Goal: Task Accomplishment & Management: Manage account settings

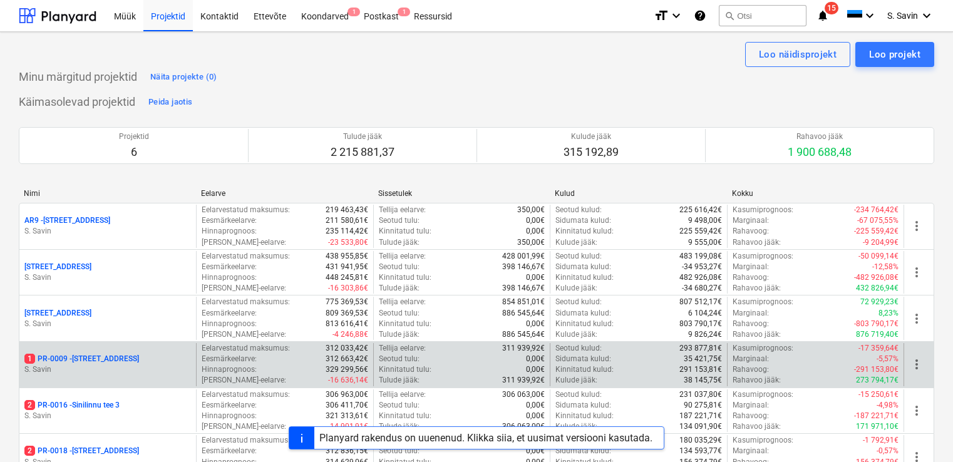
scroll to position [91, 0]
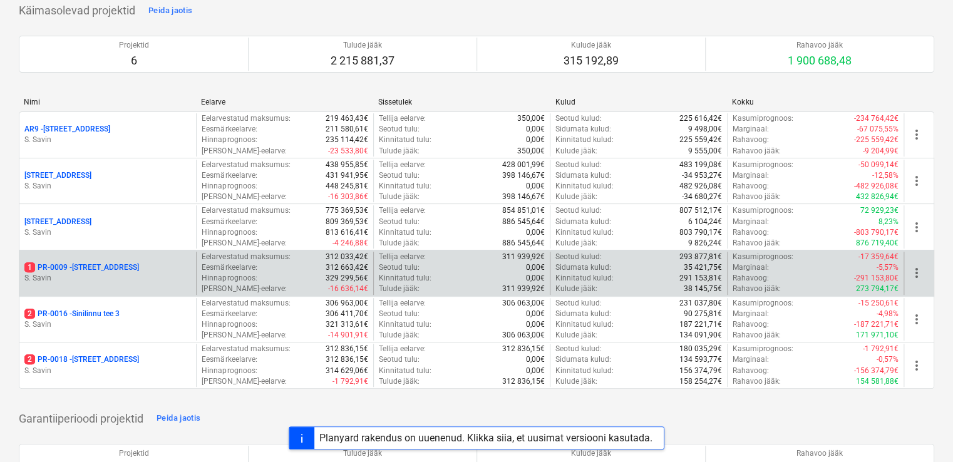
click at [103, 267] on p "1 PR-0009 - Pohla tee 4" at bounding box center [81, 267] width 115 height 11
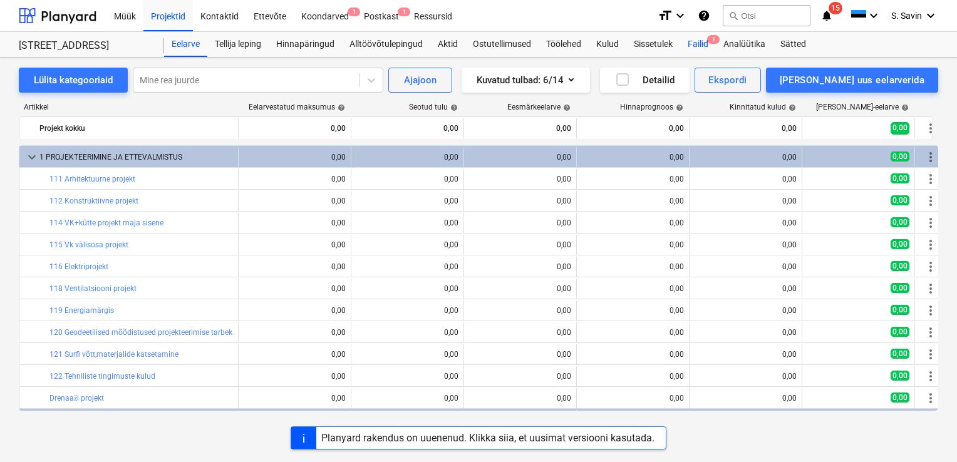
scroll to position [313, 0]
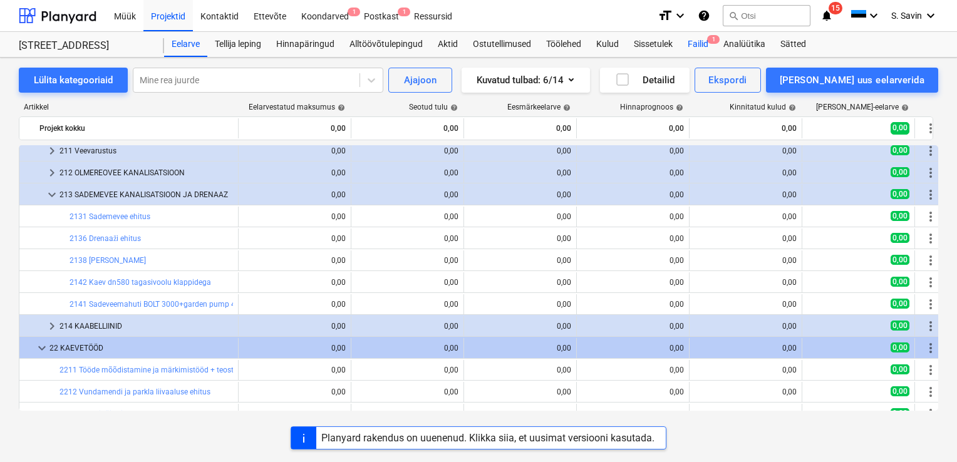
click at [698, 44] on div "Failid 1" at bounding box center [698, 44] width 36 height 25
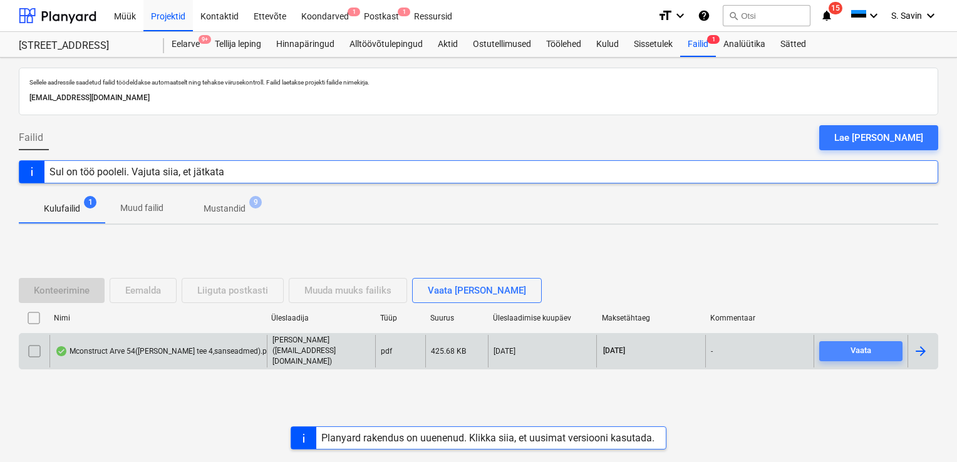
click at [855, 348] on div "Vaata" at bounding box center [860, 351] width 21 height 14
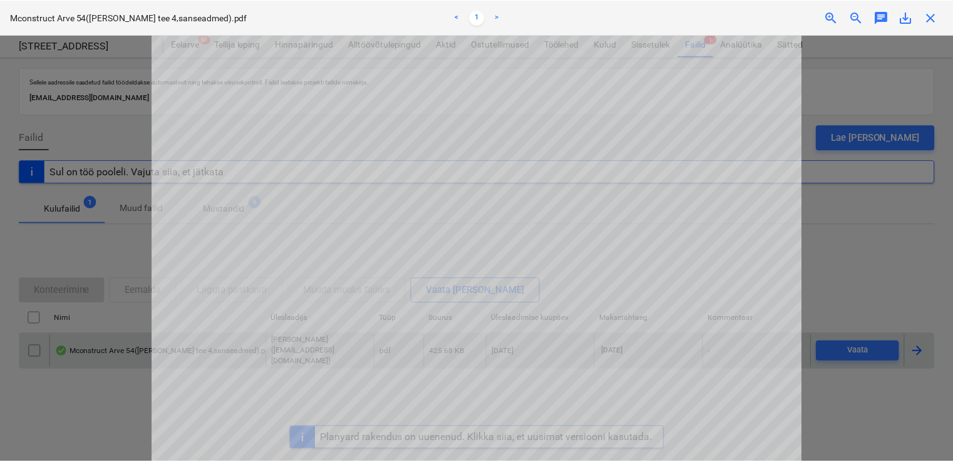
scroll to position [313, 0]
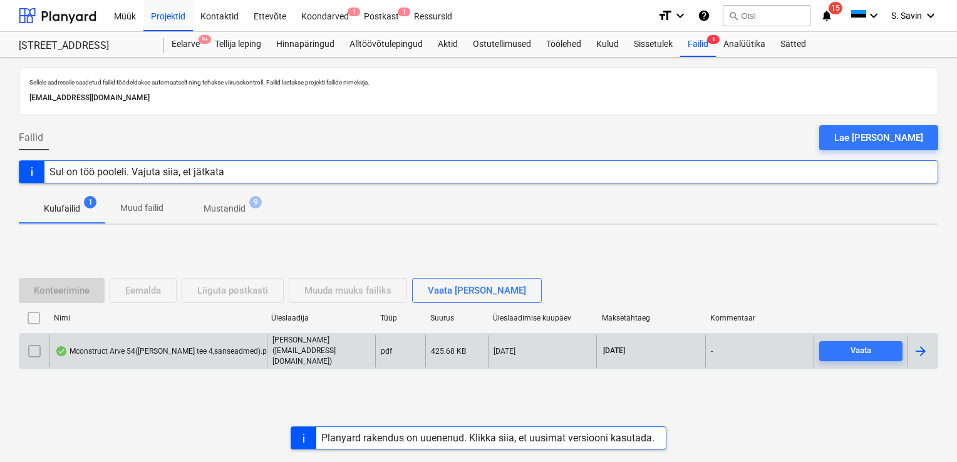
click at [924, 352] on div at bounding box center [920, 351] width 15 height 15
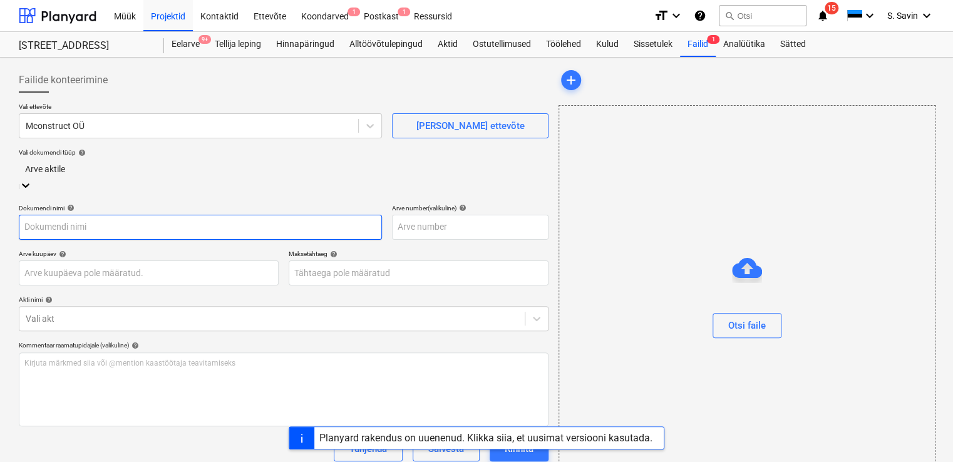
type input "4"
type input "10 Oct 2025"
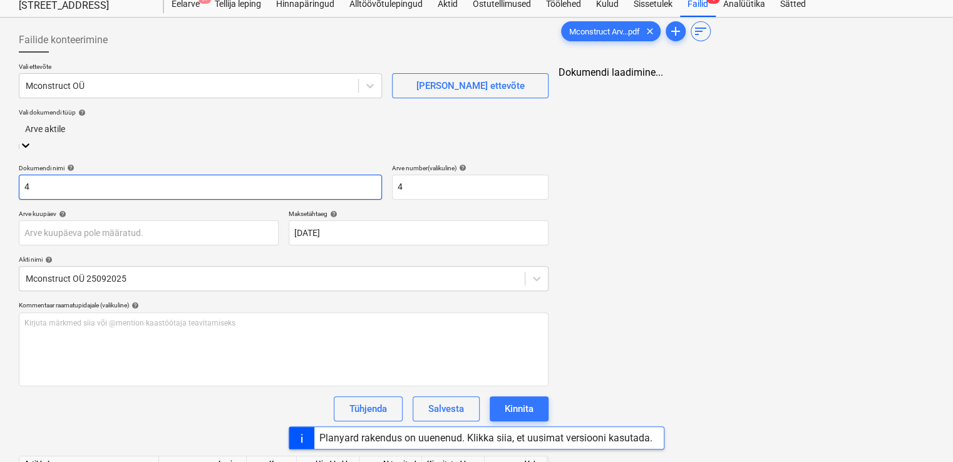
scroll to position [63, 0]
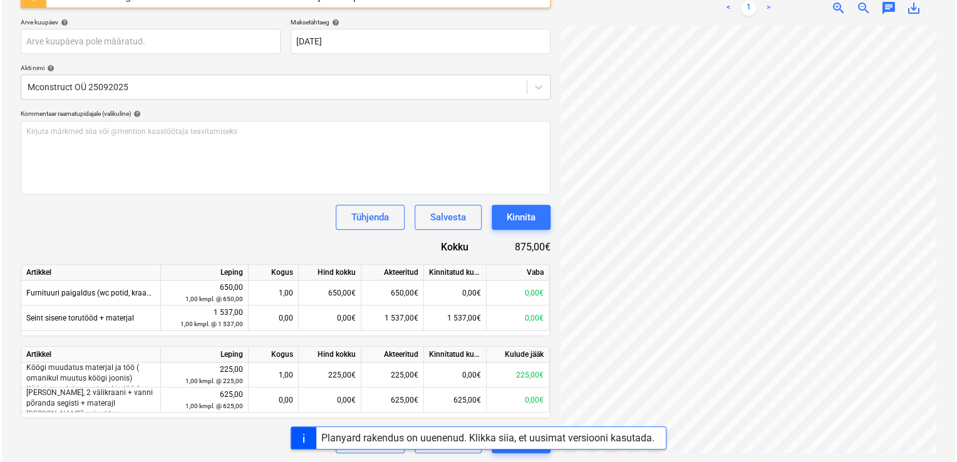
scroll to position [150, 142]
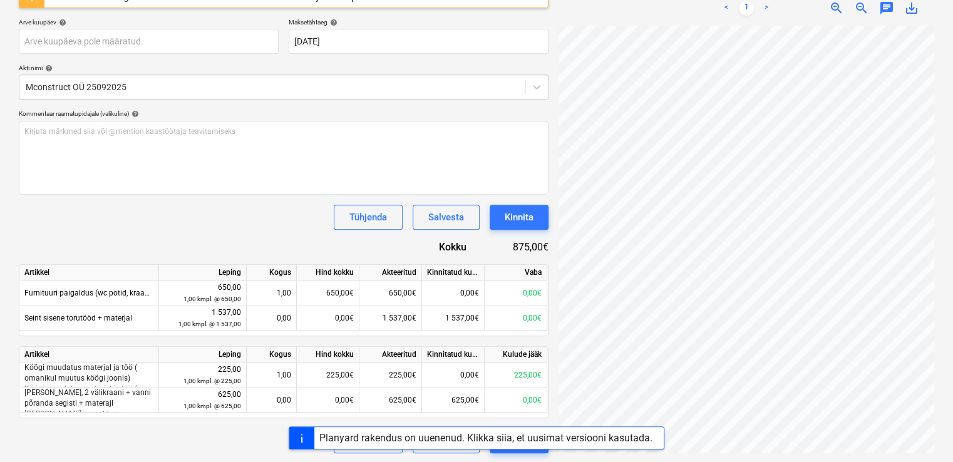
click at [485, 116] on div "Failide konteerimine Vali ettevõte Mconstruct OÜ Lisa uus ettevõte Vali dokumen…" at bounding box center [476, 132] width 925 height 651
click at [508, 212] on div "Kinnita" at bounding box center [519, 217] width 29 height 16
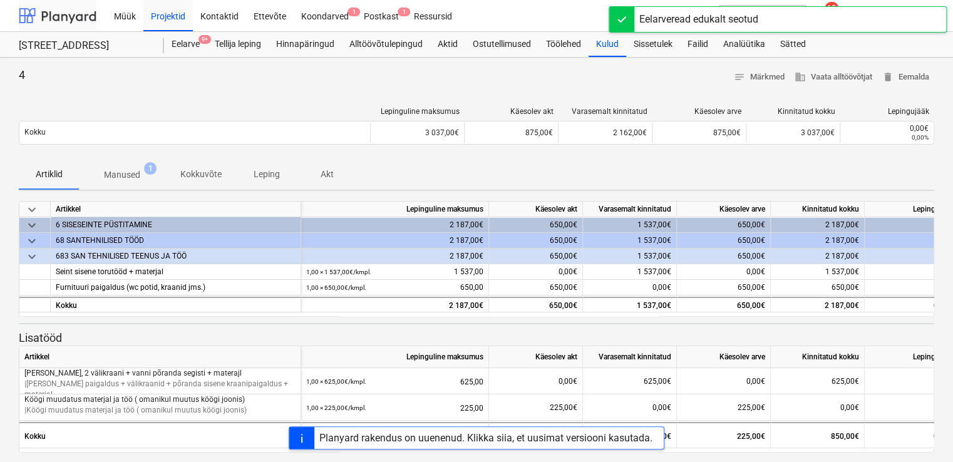
click at [71, 19] on div at bounding box center [58, 15] width 78 height 31
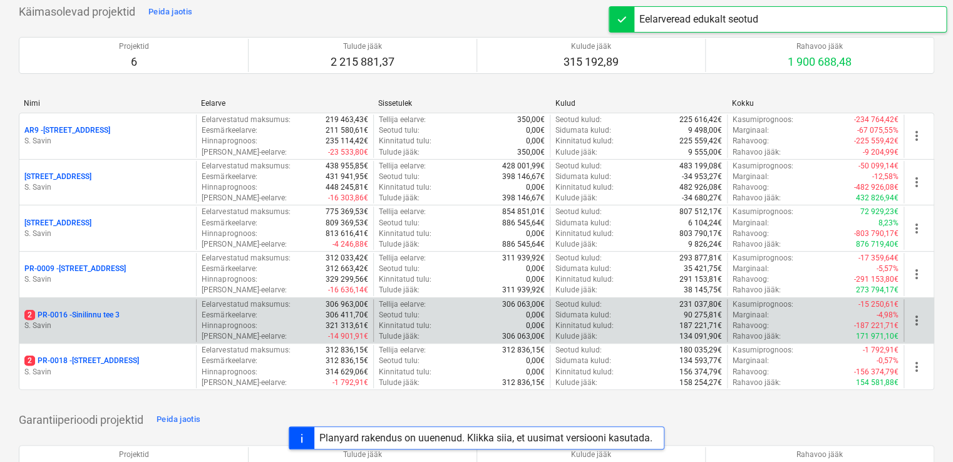
scroll to position [188, 0]
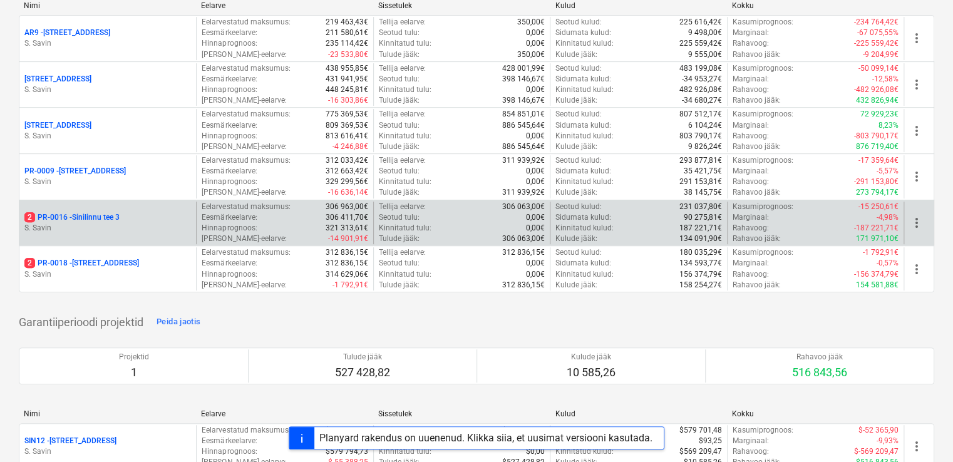
click at [135, 214] on div "2 PR-0016 - Sinilinnu tee 3" at bounding box center [107, 217] width 167 height 11
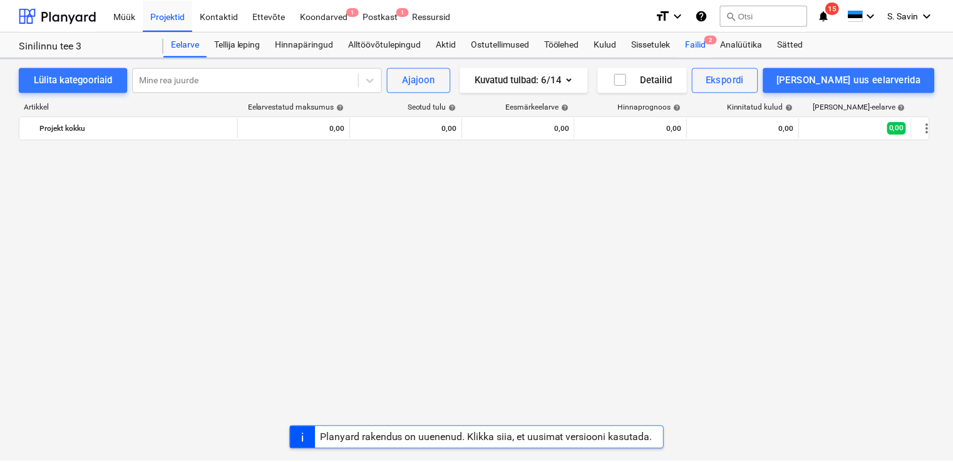
scroll to position [1625, 0]
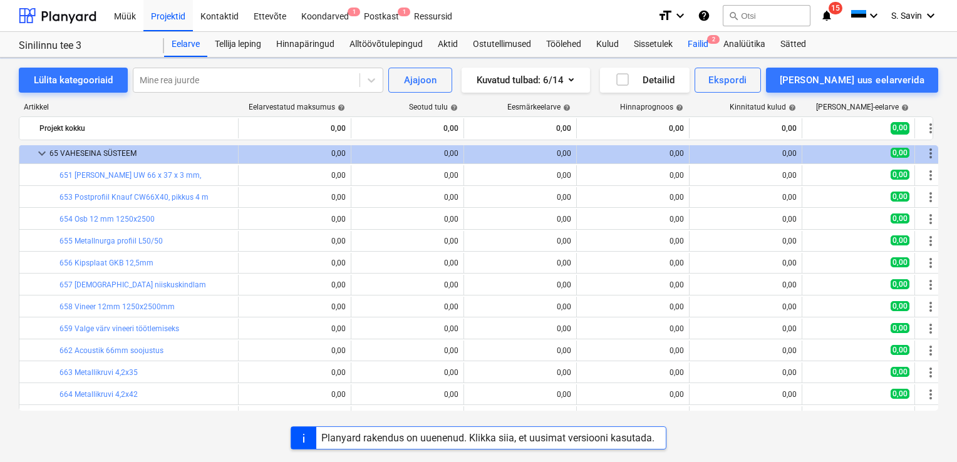
click at [716, 49] on div "Failid 2" at bounding box center [698, 44] width 36 height 25
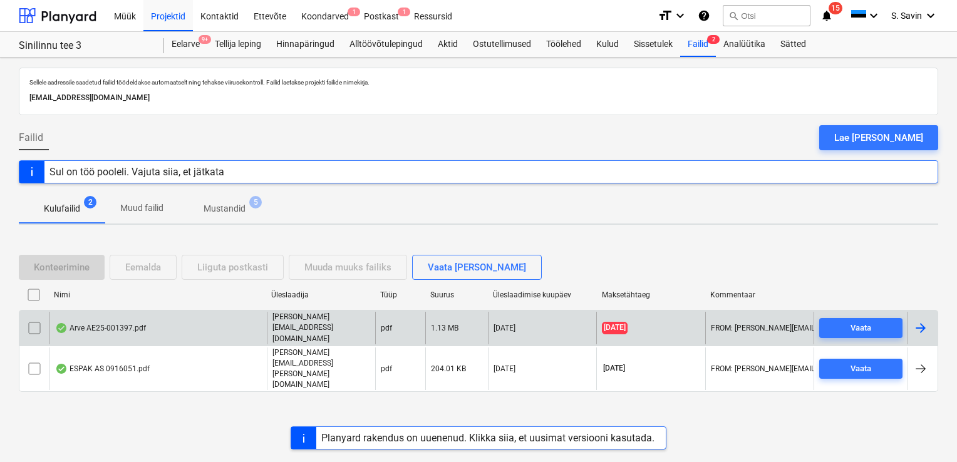
click at [922, 334] on div at bounding box center [920, 328] width 15 height 15
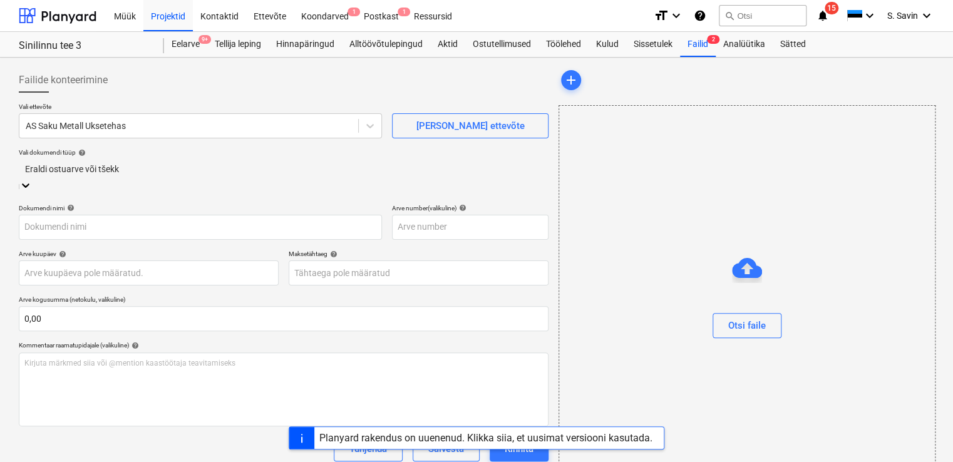
type input "AE25-001397"
type input "[DATE]"
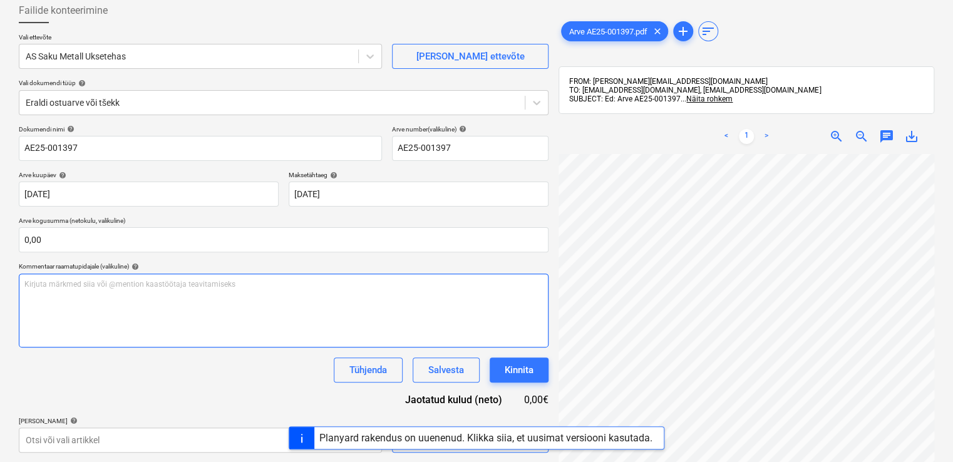
scroll to position [449, 152]
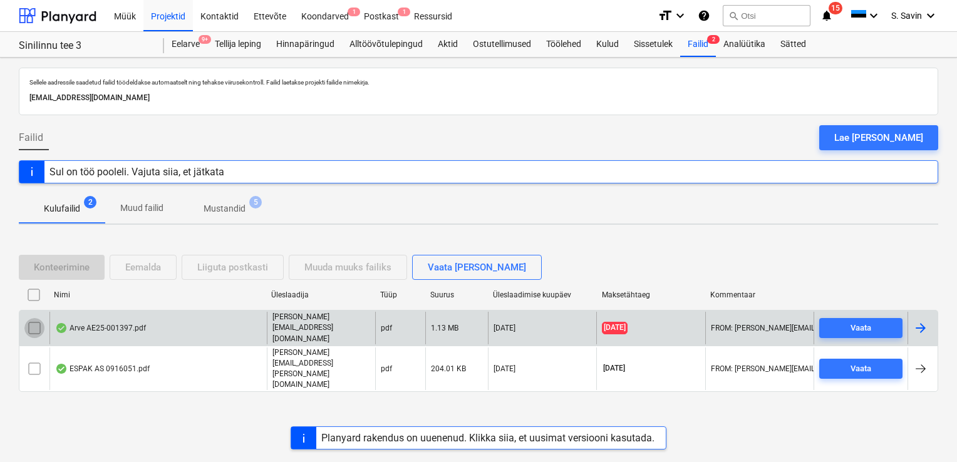
click at [36, 335] on input "checkbox" at bounding box center [34, 328] width 20 height 20
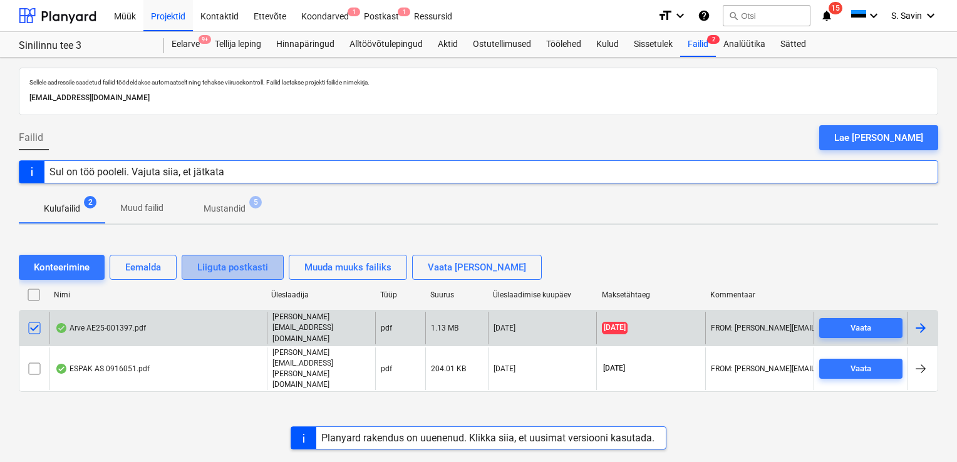
click at [219, 275] on div "Liiguta postkasti" at bounding box center [232, 267] width 71 height 16
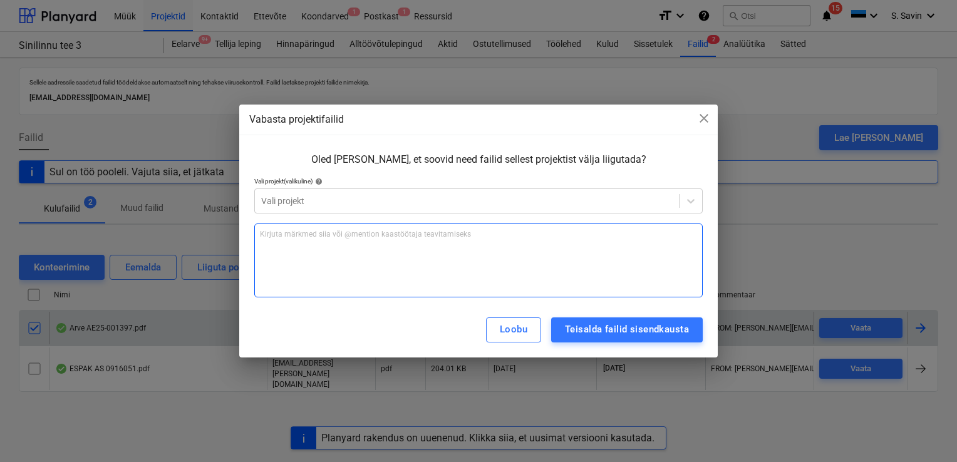
click at [306, 279] on div "Kirjuta märkmed siia või @mention kaastöötaja teavitamiseks ﻿" at bounding box center [478, 261] width 448 height 74
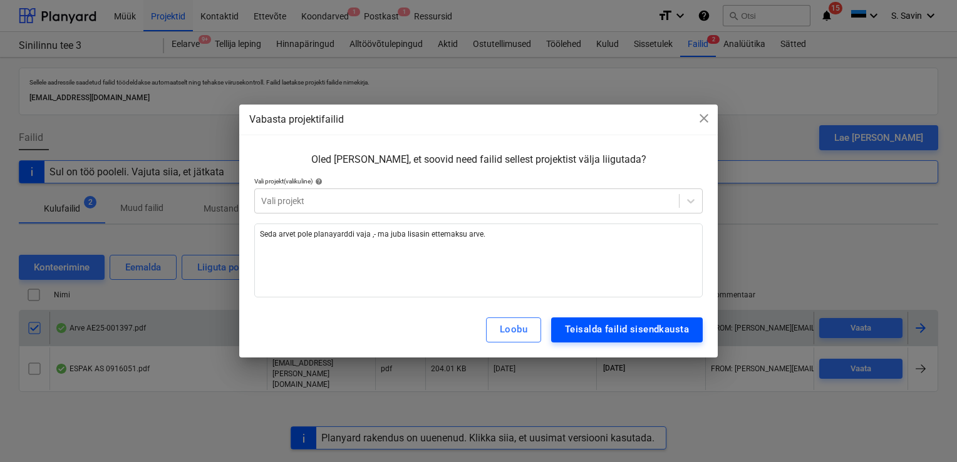
click at [628, 329] on div "Teisalda failid sisendkausta" at bounding box center [627, 329] width 124 height 16
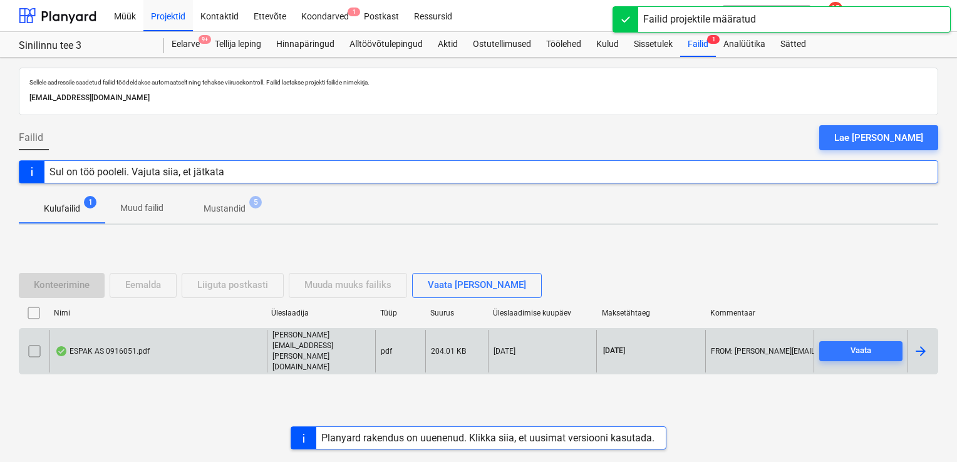
click at [923, 347] on div at bounding box center [920, 351] width 15 height 15
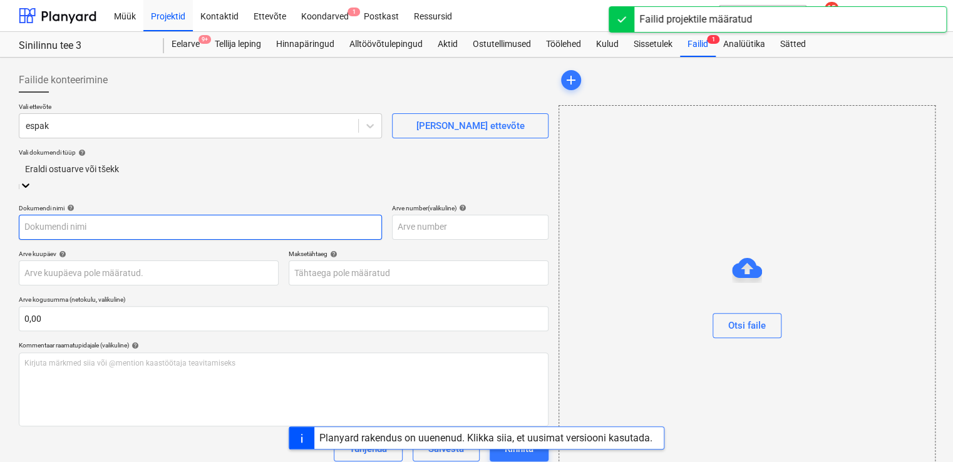
type input "0916051"
type input "[DATE]"
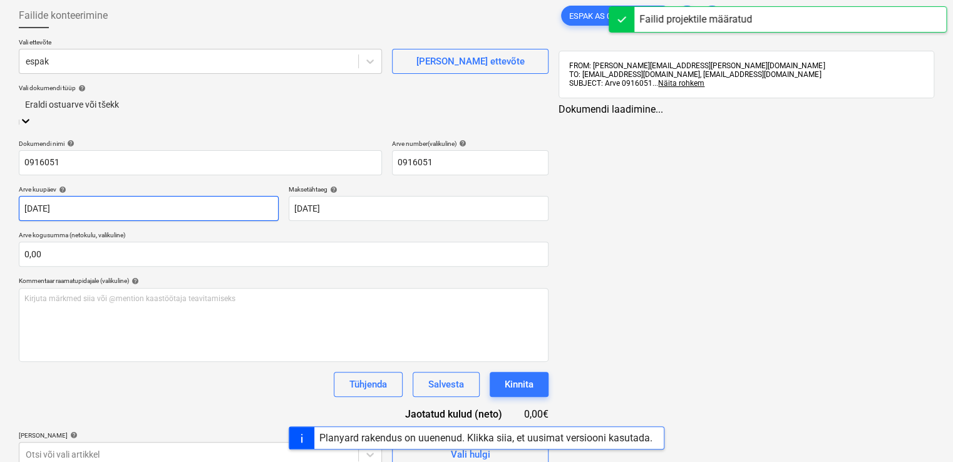
scroll to position [69, 0]
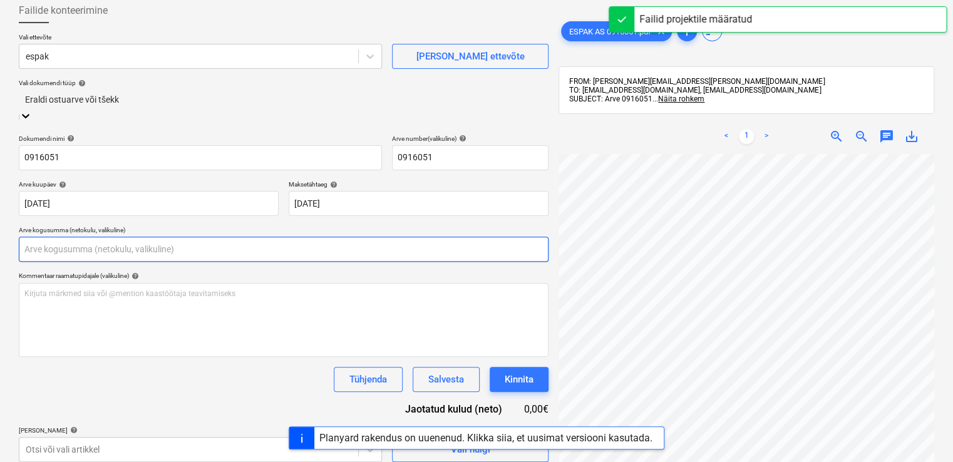
click at [117, 246] on input "text" at bounding box center [284, 249] width 530 height 25
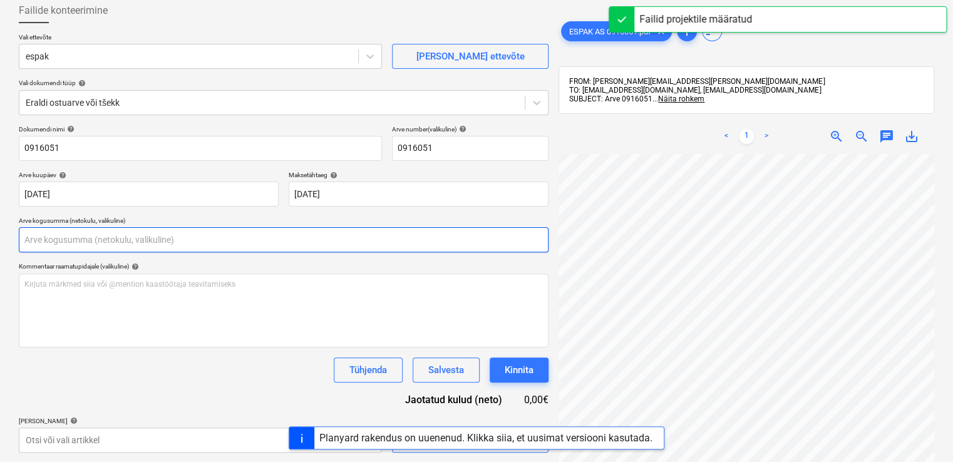
scroll to position [313, 0]
type input "0,00"
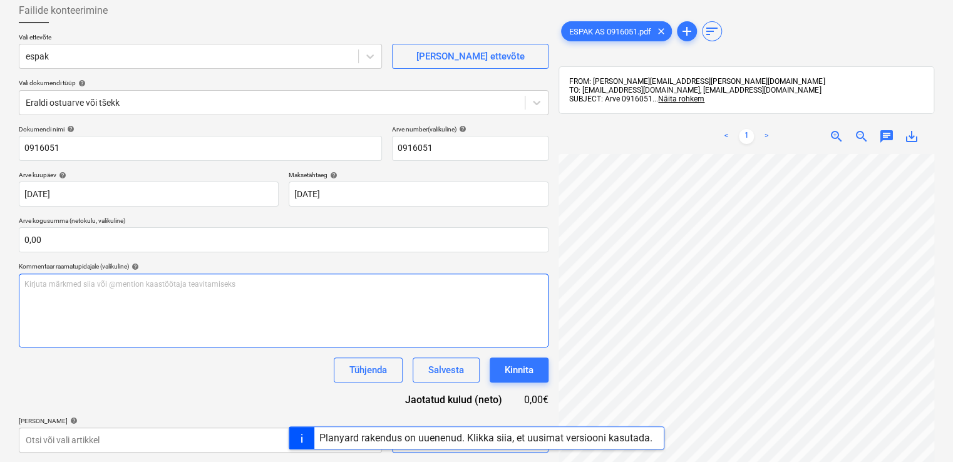
click at [471, 344] on div "Failide konteerimine Vali ettevõte espak [PERSON_NAME] uus ettevõte Vali dokume…" at bounding box center [476, 225] width 925 height 465
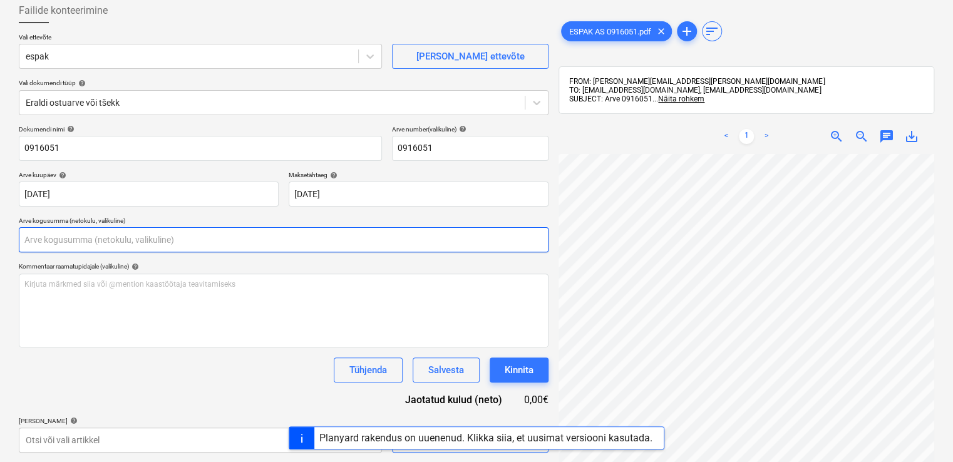
click at [135, 244] on input "text" at bounding box center [284, 239] width 530 height 25
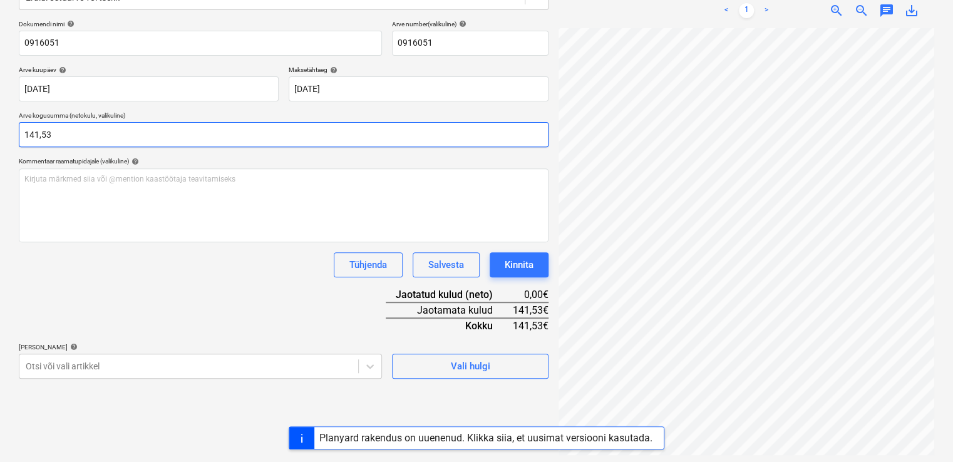
scroll to position [178, 0]
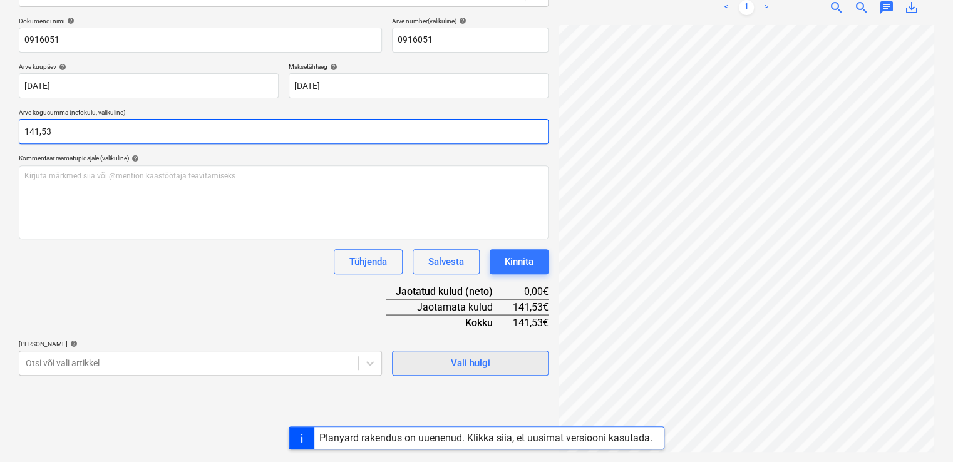
type input "141,53"
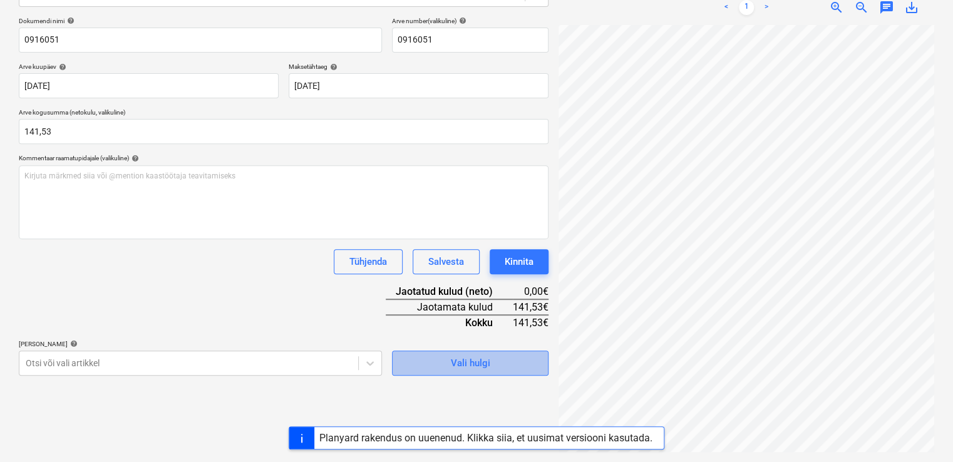
click at [462, 362] on div "Vali hulgi" at bounding box center [470, 363] width 39 height 16
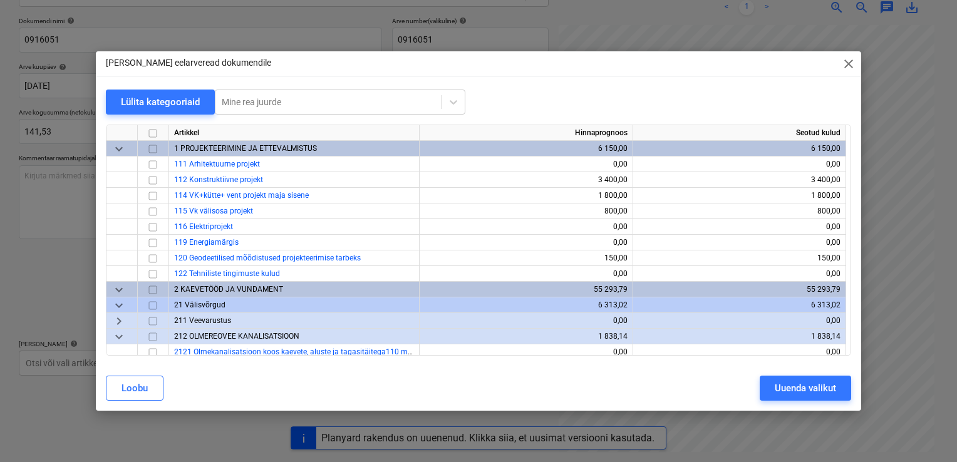
drag, startPoint x: 833, startPoint y: 66, endPoint x: 841, endPoint y: 64, distance: 9.1
click at [833, 66] on div "Lisa eelarveread dokumendile close" at bounding box center [478, 63] width 765 height 25
click at [841, 64] on span "close" at bounding box center [848, 63] width 15 height 15
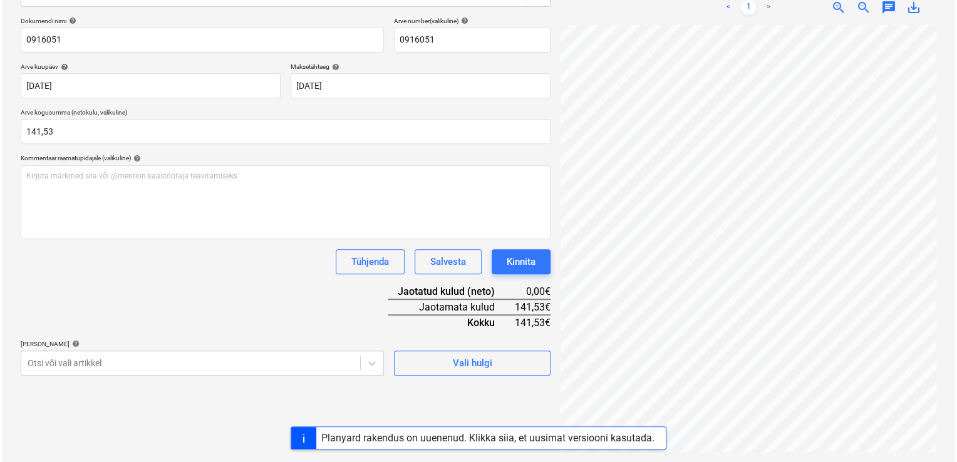
scroll to position [150, 121]
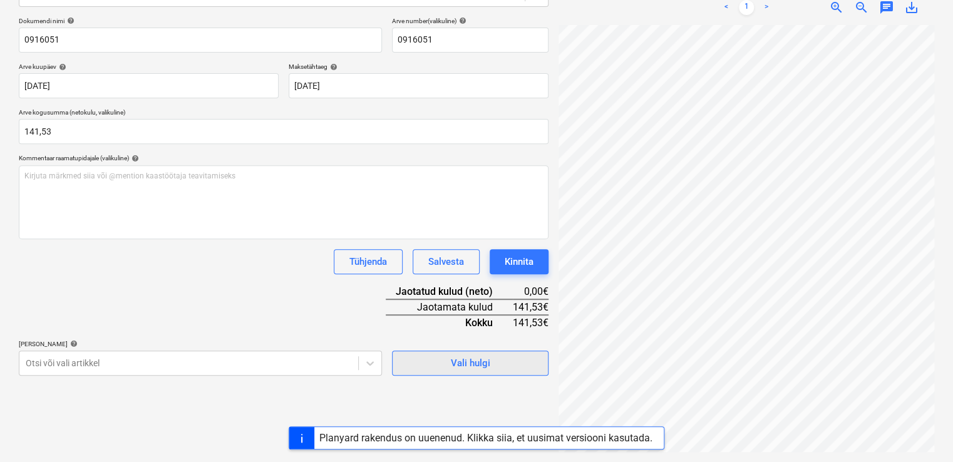
click at [466, 357] on div "Vali hulgi" at bounding box center [470, 363] width 39 height 16
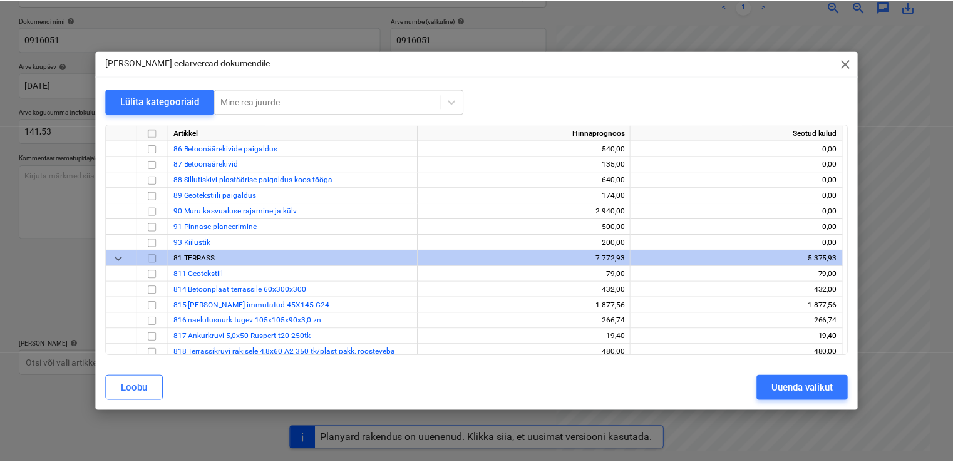
scroll to position [9536, 0]
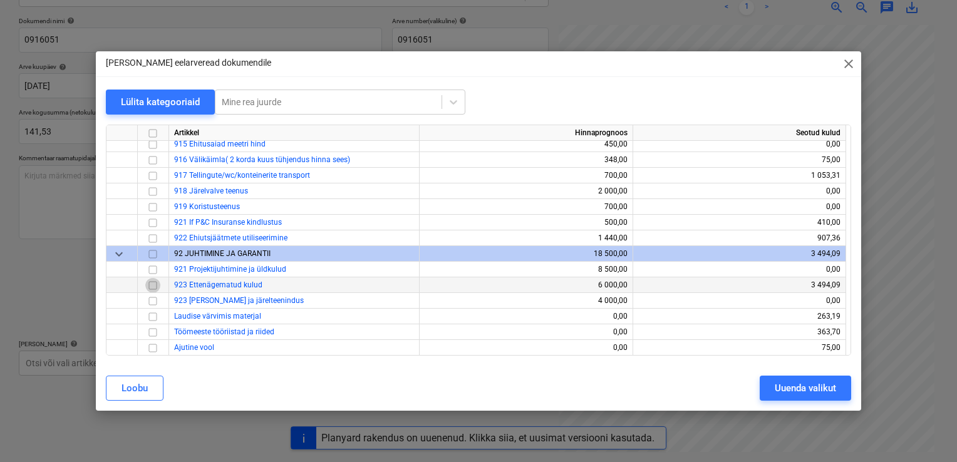
click at [153, 289] on input "checkbox" at bounding box center [152, 285] width 15 height 15
click at [784, 396] on div "Uuenda valikut" at bounding box center [804, 388] width 61 height 16
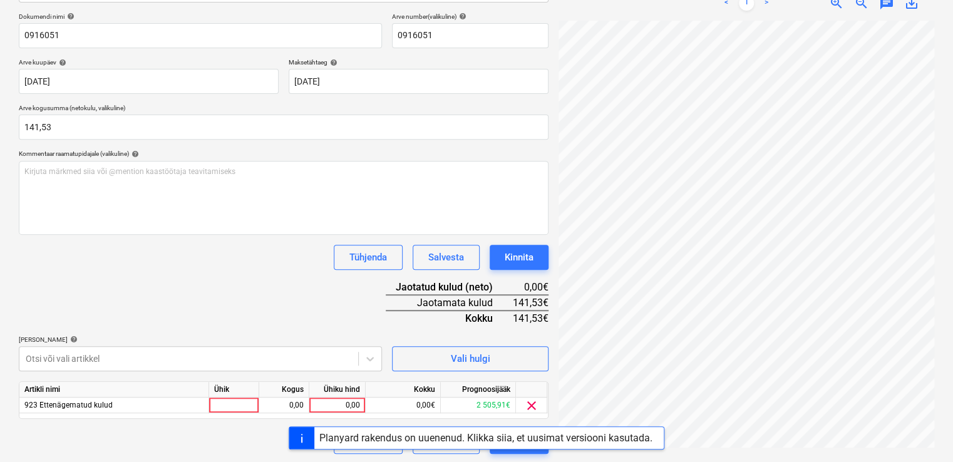
scroll to position [183, 0]
click at [234, 402] on div at bounding box center [234, 405] width 50 height 16
type input "kmpl."
click at [289, 409] on div "0,00" at bounding box center [283, 405] width 39 height 16
type input "1"
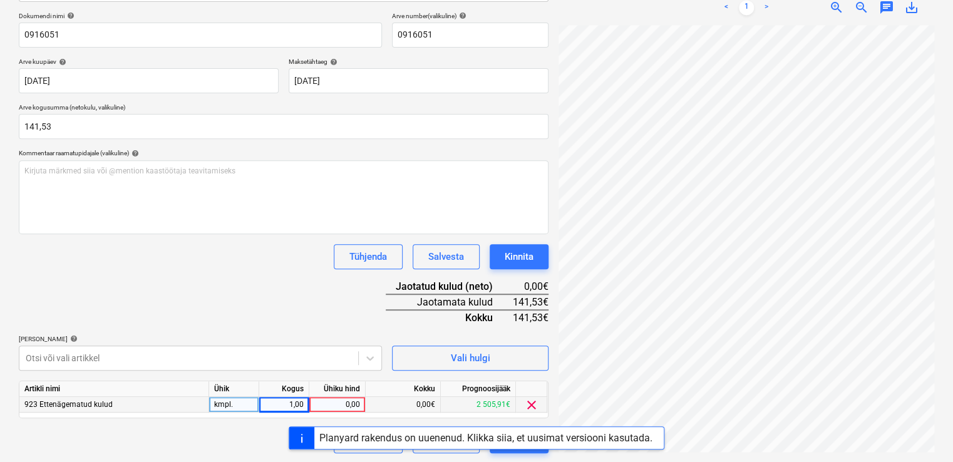
click at [326, 403] on div "0,00" at bounding box center [337, 405] width 46 height 16
type input "141,53"
click at [319, 329] on div "Dokumendi nimi help 0916051 Arve number (valikuline) help 0916051 Arve kuupäev …" at bounding box center [284, 232] width 530 height 441
click at [523, 447] on div "Planyard rakendus on uuenenud. Klikka siia, et uusimat versiooni kasutada." at bounding box center [485, 438] width 343 height 22
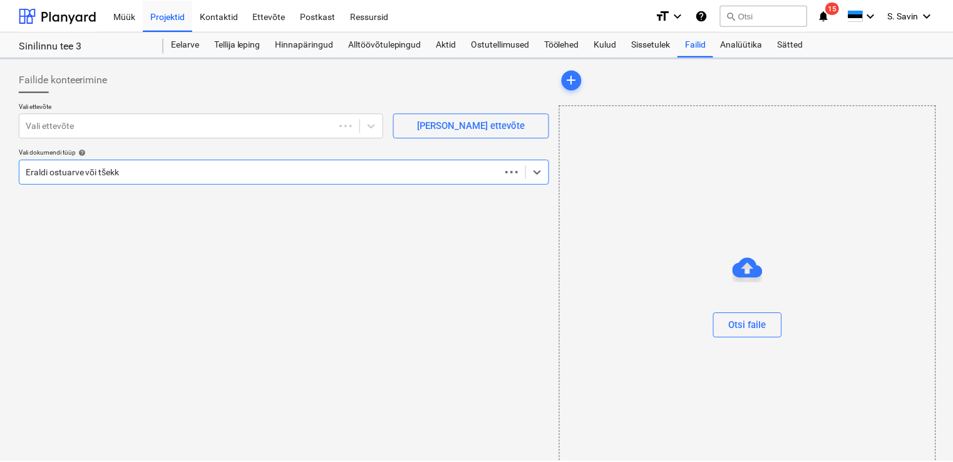
scroll to position [43, 0]
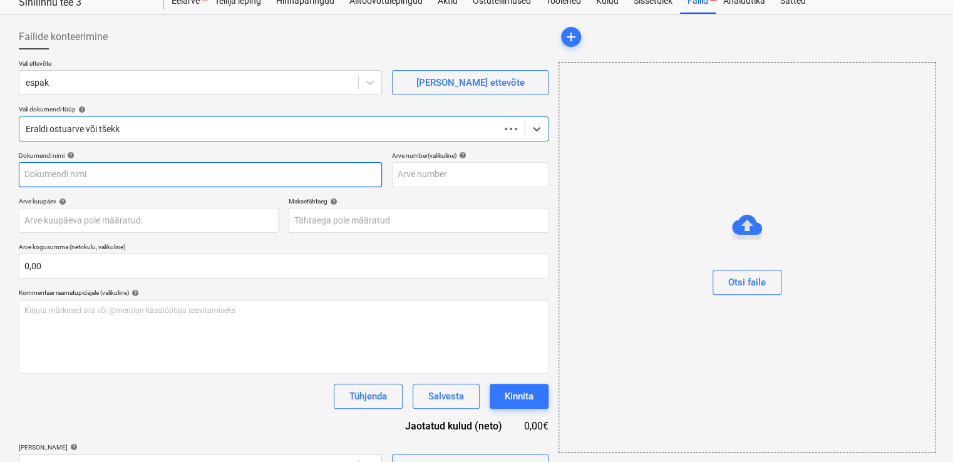
type input "0916051"
type input "[DATE]"
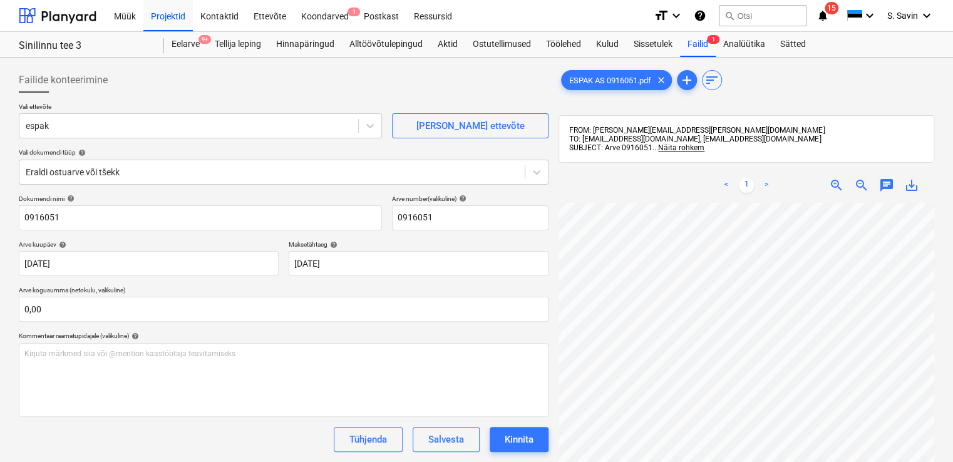
scroll to position [273, 218]
click at [480, 292] on div "Failide konteerimine Vali ettevõte espak [PERSON_NAME] uus ettevõte Vali dokume…" at bounding box center [476, 349] width 925 height 572
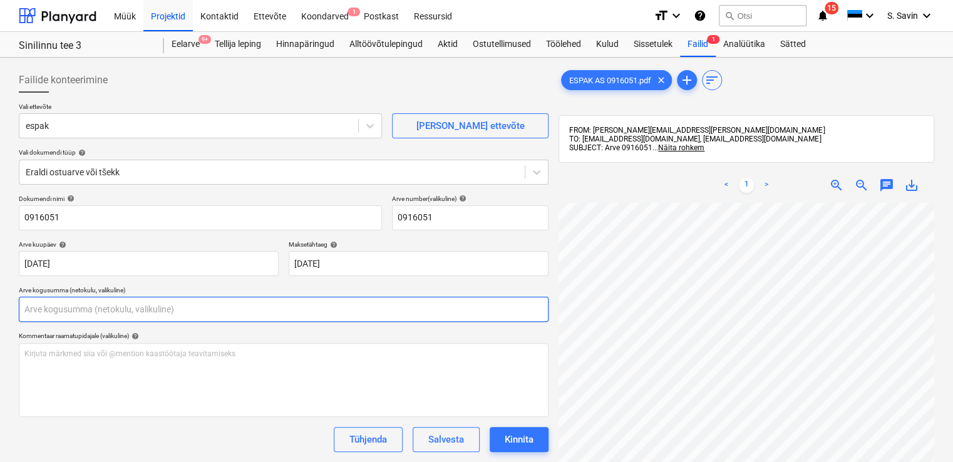
click at [60, 309] on input "text" at bounding box center [284, 309] width 530 height 25
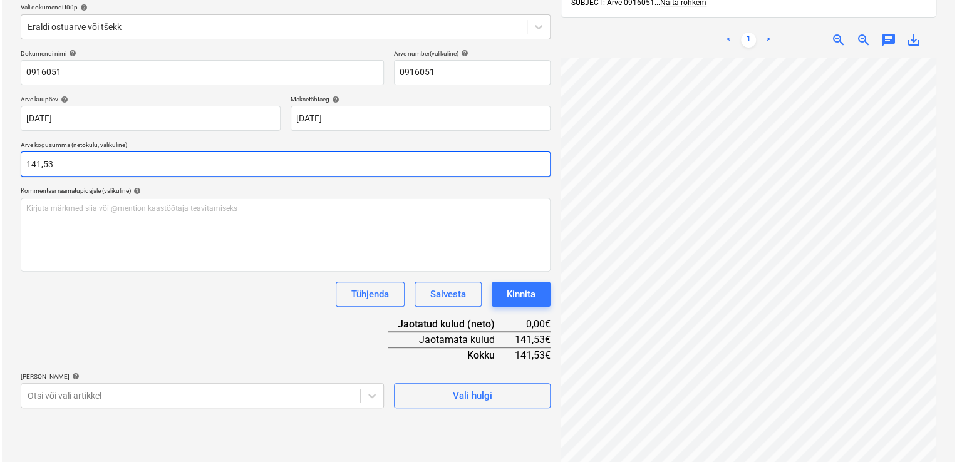
scroll to position [178, 0]
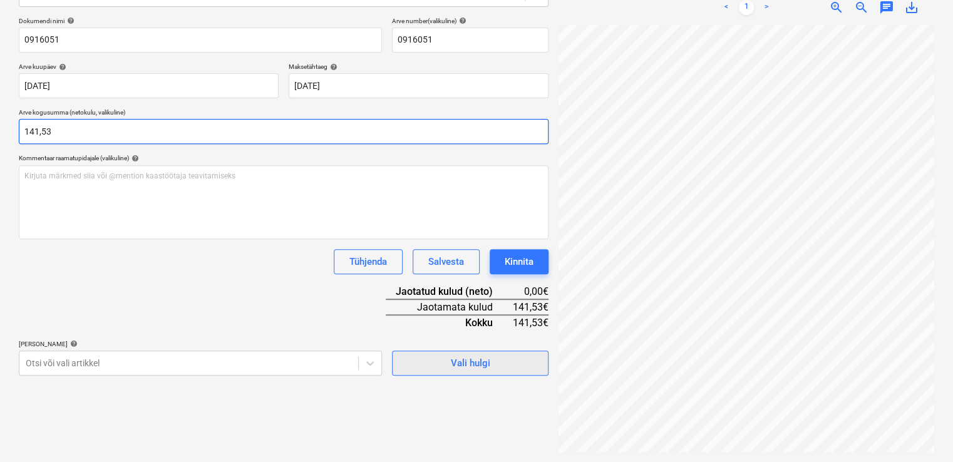
type input "141,53"
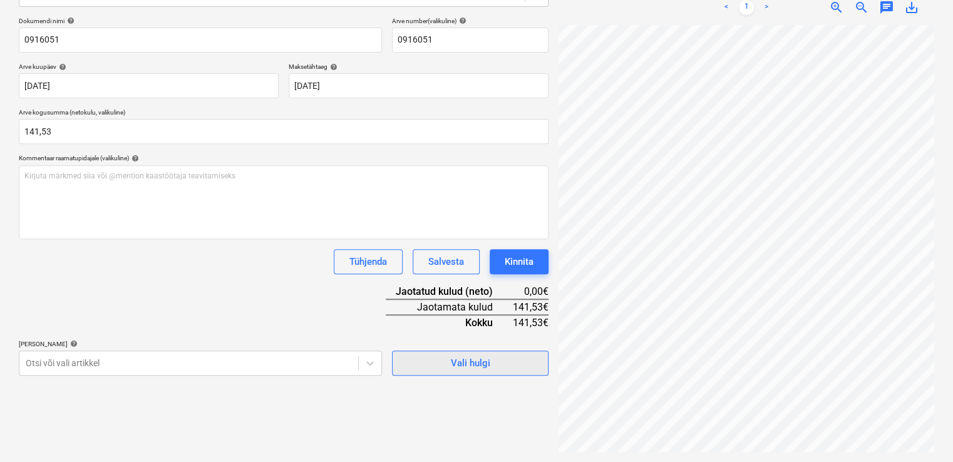
click at [471, 355] on div "Vali hulgi" at bounding box center [470, 363] width 39 height 16
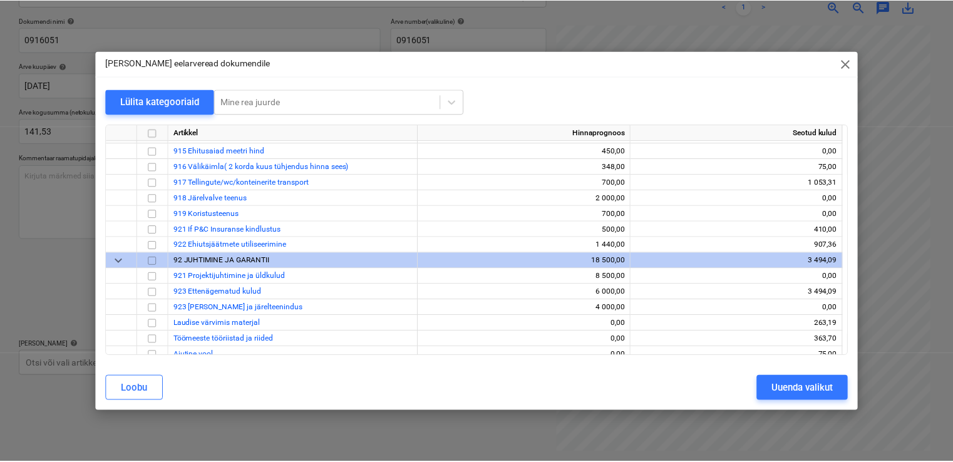
scroll to position [9536, 0]
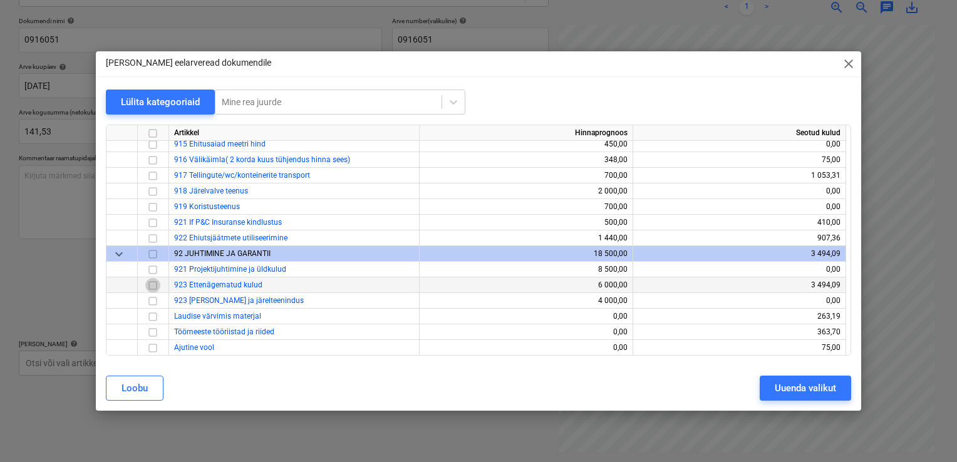
click at [153, 286] on input "checkbox" at bounding box center [152, 285] width 15 height 15
click at [782, 381] on div "Uuenda valikut" at bounding box center [804, 388] width 61 height 16
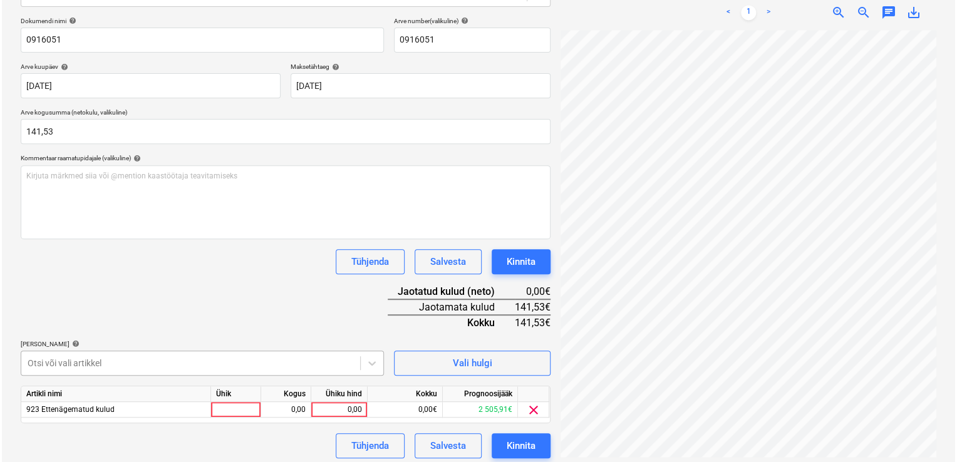
scroll to position [183, 0]
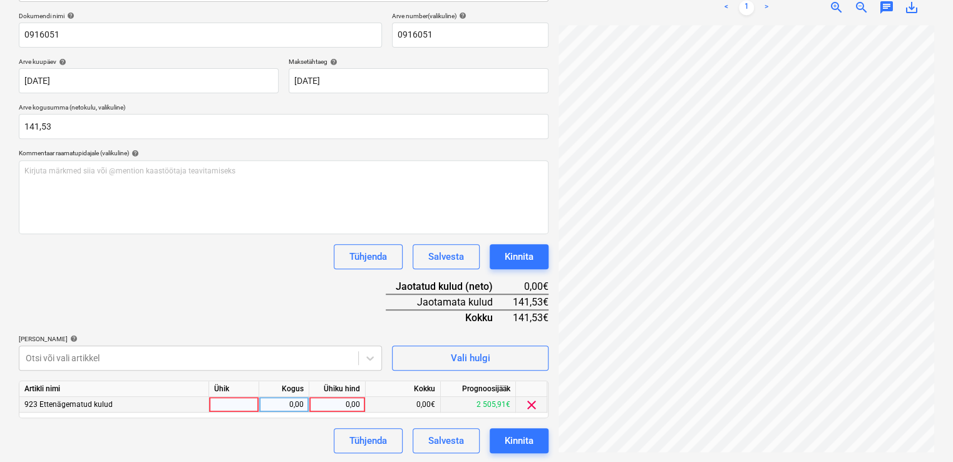
click at [248, 401] on div at bounding box center [234, 405] width 50 height 16
type input "kmpl."
click at [289, 399] on div "0,00" at bounding box center [283, 405] width 39 height 16
type input "1"
click at [358, 406] on div "0,00" at bounding box center [337, 405] width 46 height 16
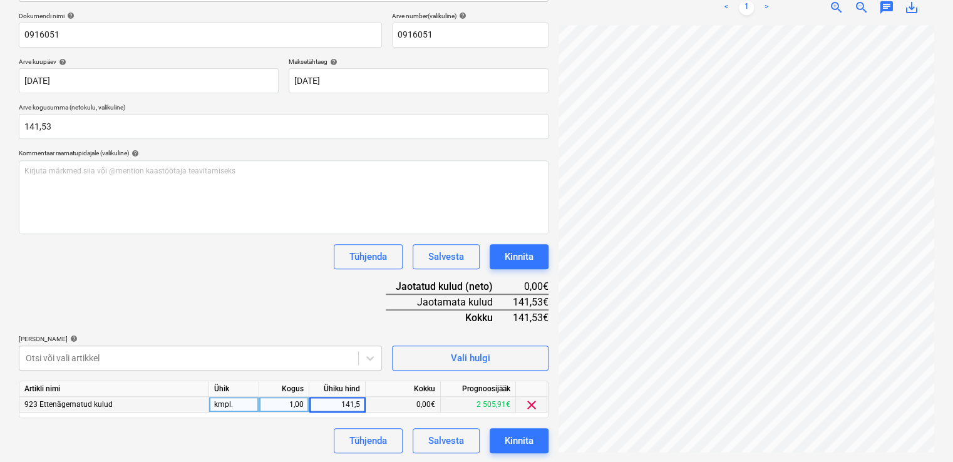
type input "141,53"
click at [343, 304] on div "Dokumendi nimi help 0916051 Arve number (valikuline) help 0916051 Arve kuupäev …" at bounding box center [284, 232] width 530 height 441
click at [515, 445] on div "Kinnita" at bounding box center [519, 441] width 29 height 16
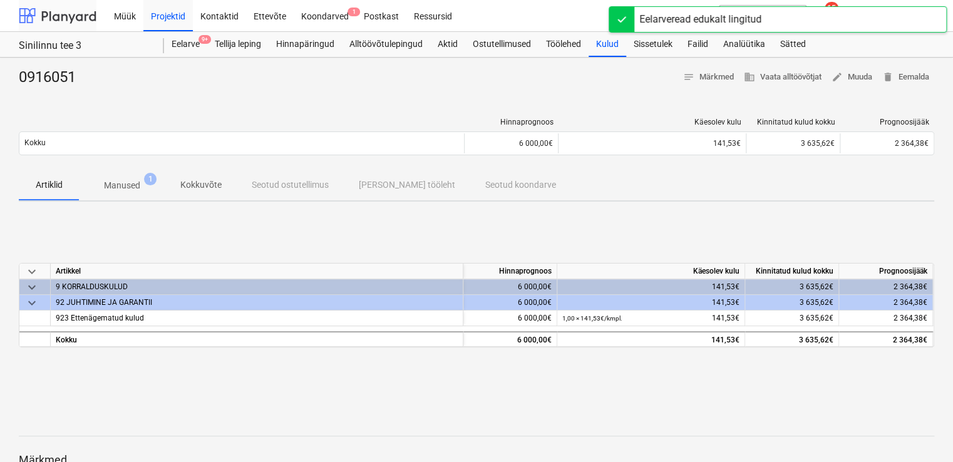
click at [64, 15] on div at bounding box center [58, 15] width 78 height 31
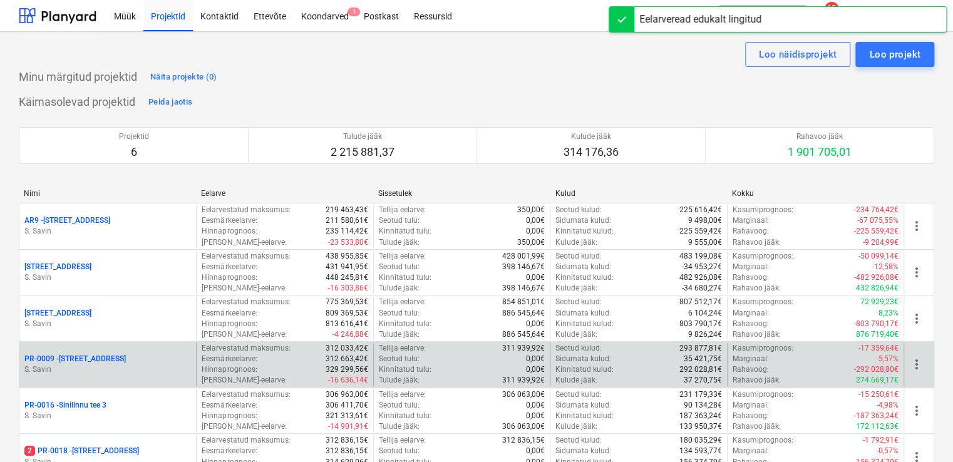
scroll to position [250, 0]
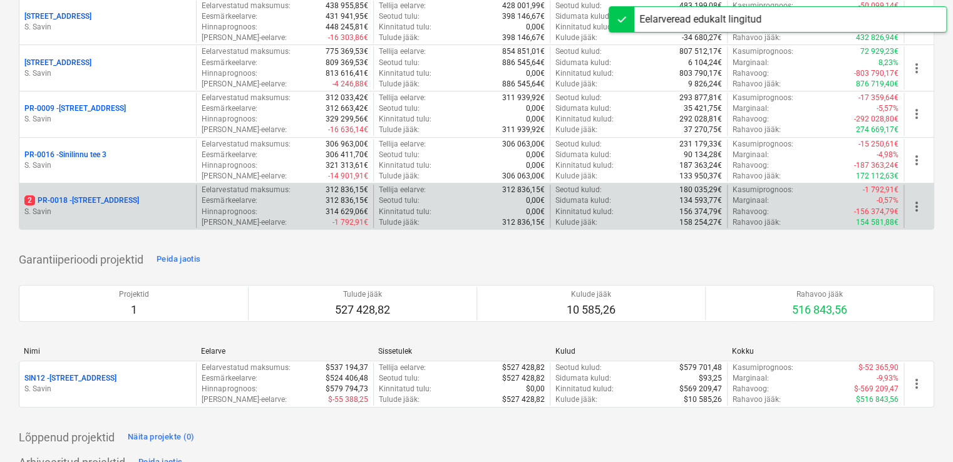
click at [93, 202] on p "2 PR-0018 - Matso tee 9" at bounding box center [81, 200] width 115 height 11
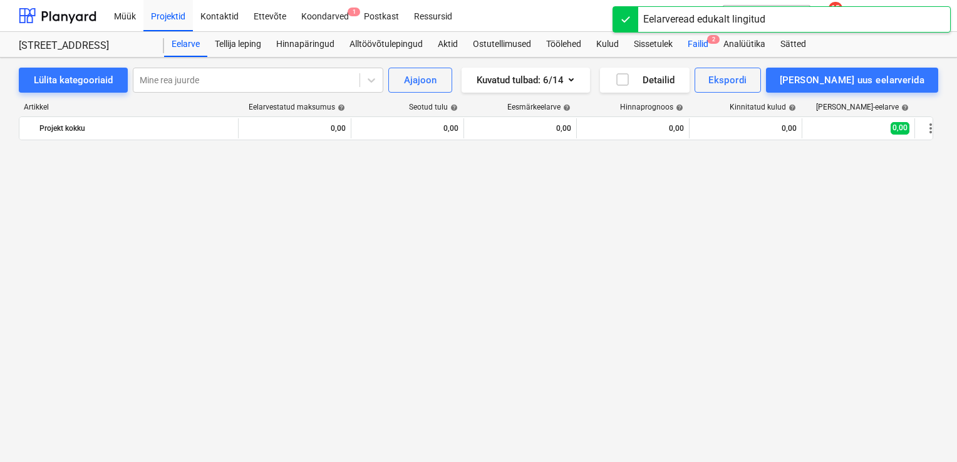
click at [701, 38] on div "Failid 2" at bounding box center [698, 44] width 36 height 25
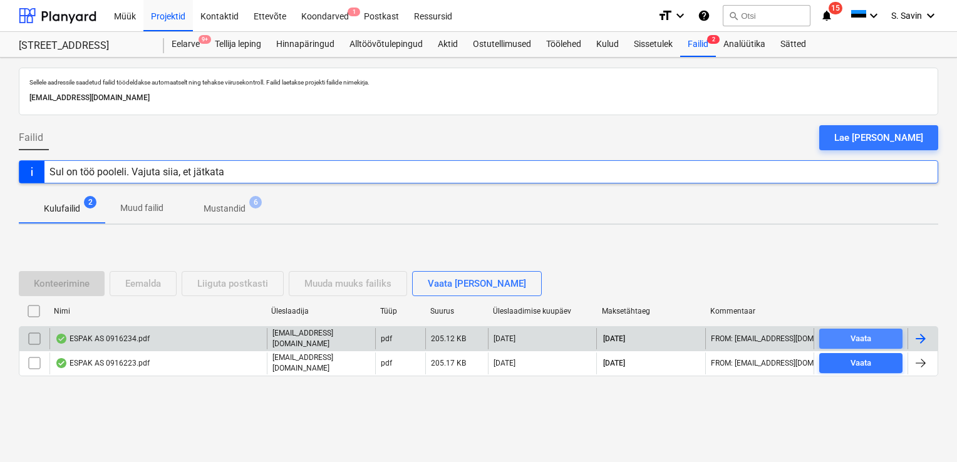
click at [891, 338] on span "Vaata" at bounding box center [860, 339] width 73 height 14
click at [930, 339] on div at bounding box center [922, 338] width 30 height 21
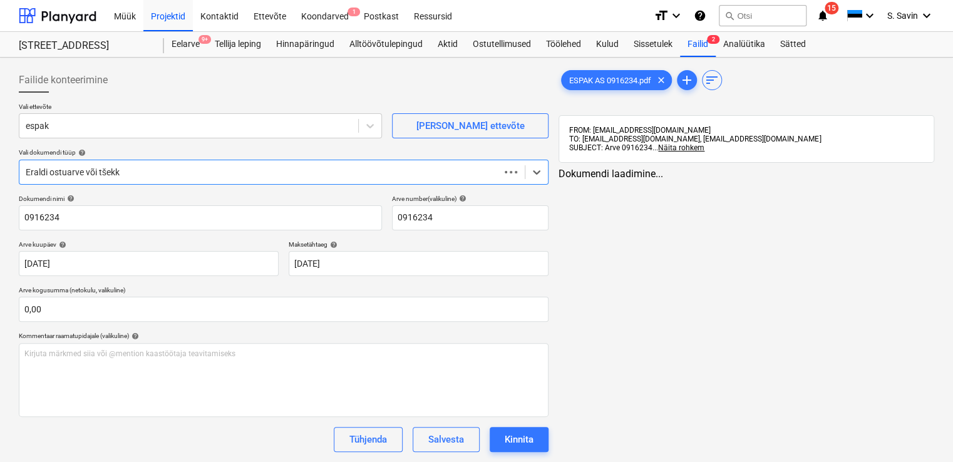
type input "0916234"
type input "[DATE]"
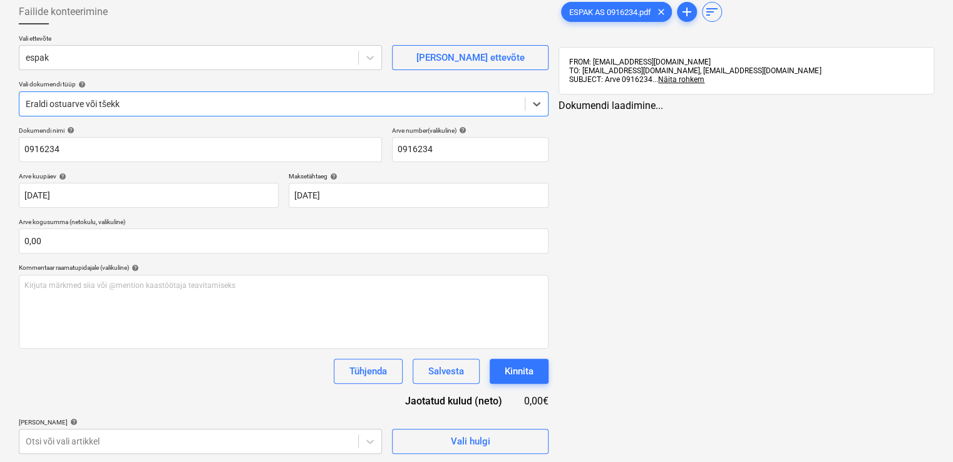
scroll to position [69, 0]
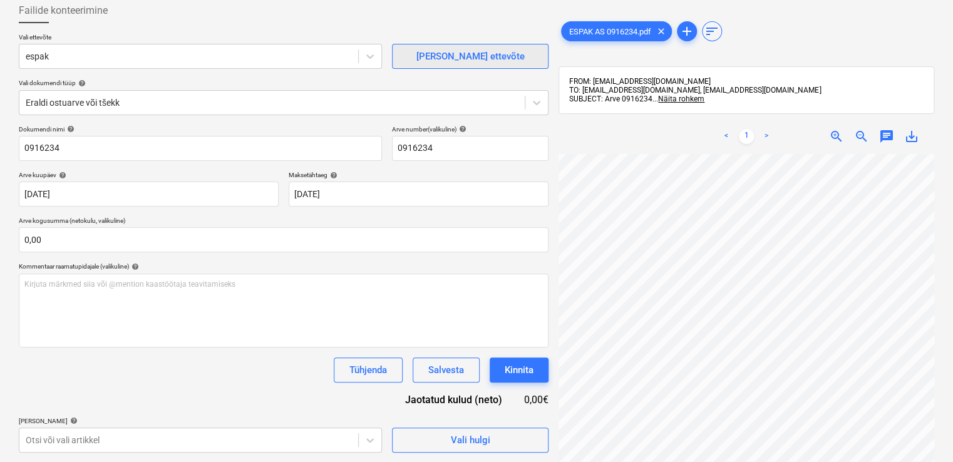
click at [478, 59] on div "Failide konteerimine Vali ettevõte espak [PERSON_NAME] uus ettevõte Vali dokume…" at bounding box center [476, 225] width 925 height 465
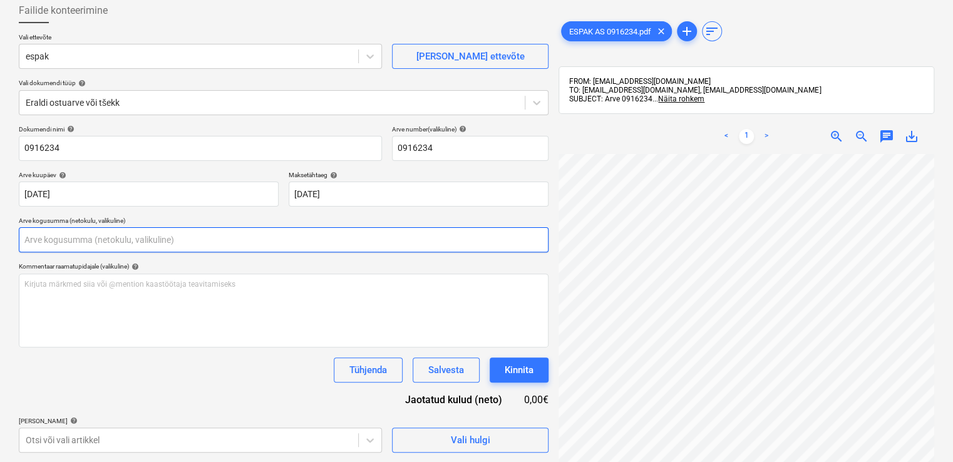
click at [44, 240] on input "text" at bounding box center [284, 239] width 530 height 25
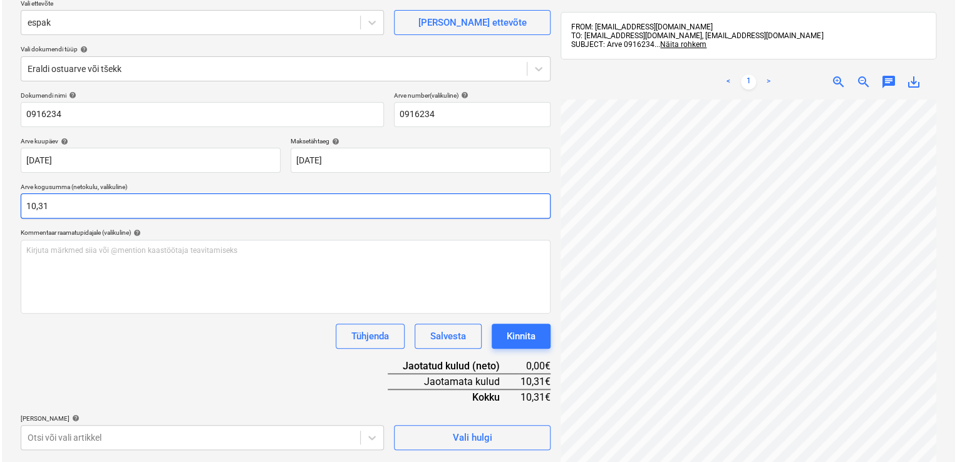
scroll to position [178, 0]
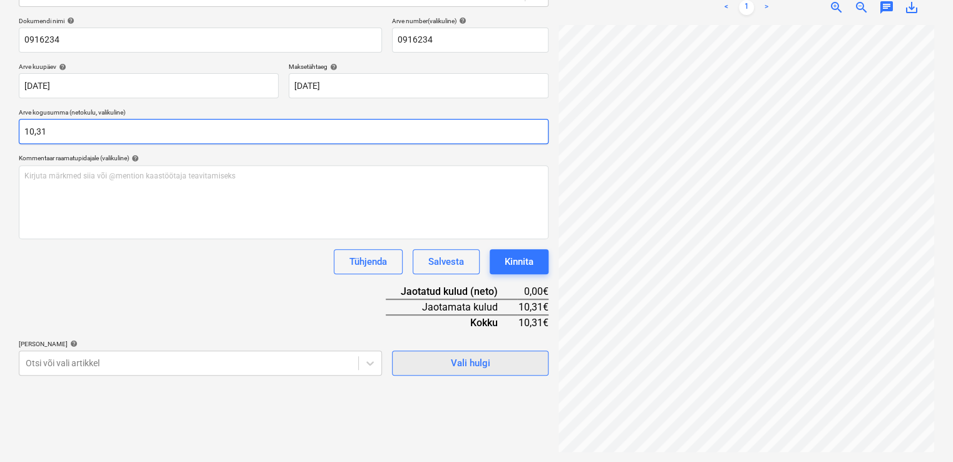
type input "10,31"
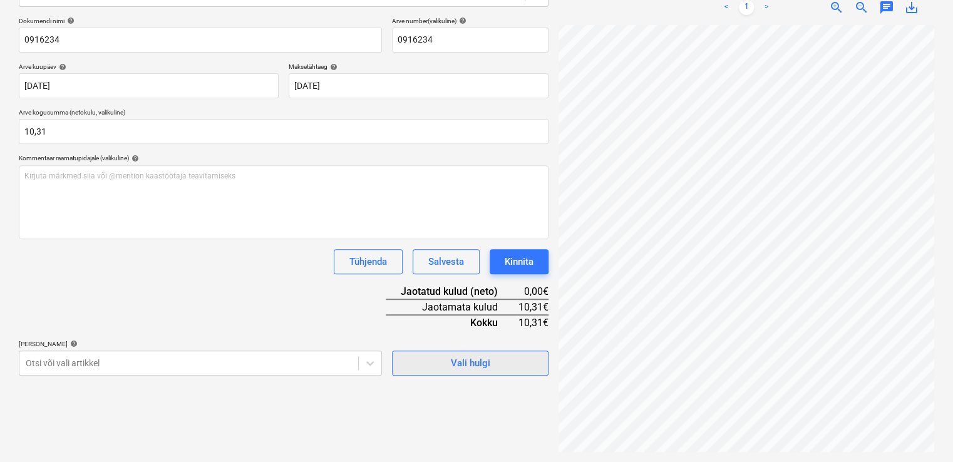
click at [491, 356] on span "Vali hulgi" at bounding box center [470, 363] width 125 height 16
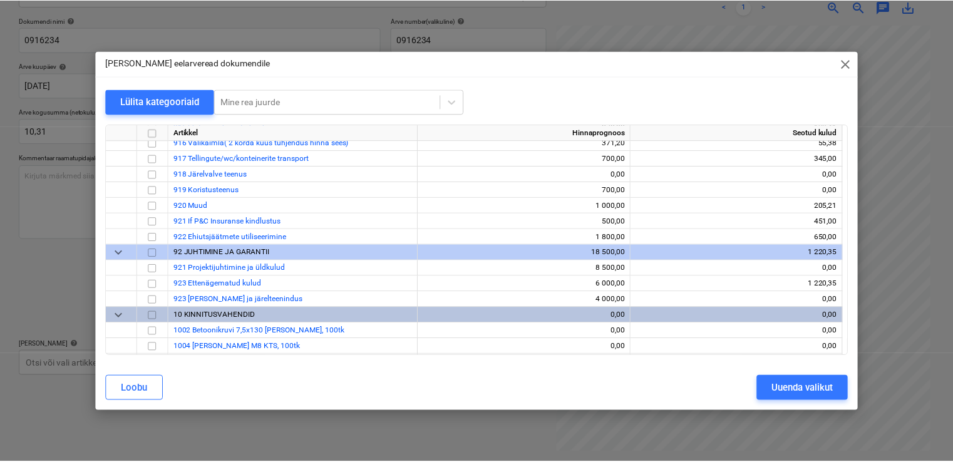
scroll to position [6187, 0]
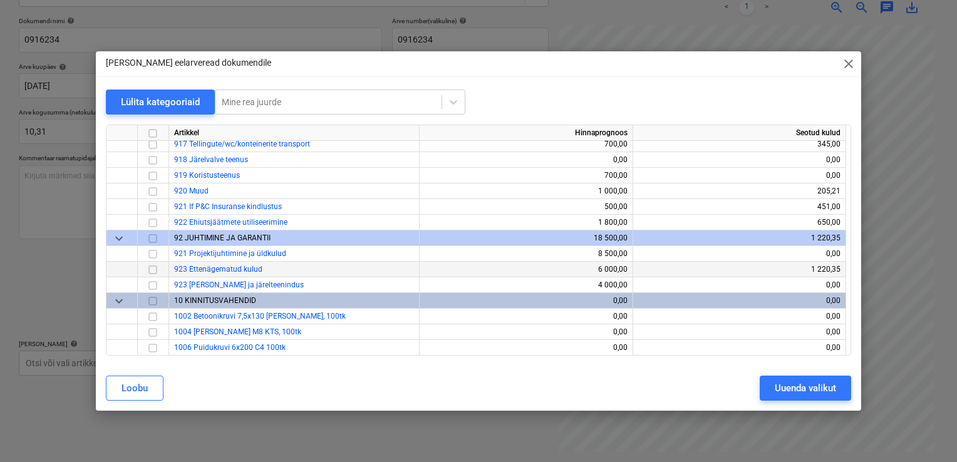
click at [153, 272] on input "checkbox" at bounding box center [152, 269] width 15 height 15
click at [804, 391] on div "Uuenda valikut" at bounding box center [804, 388] width 61 height 16
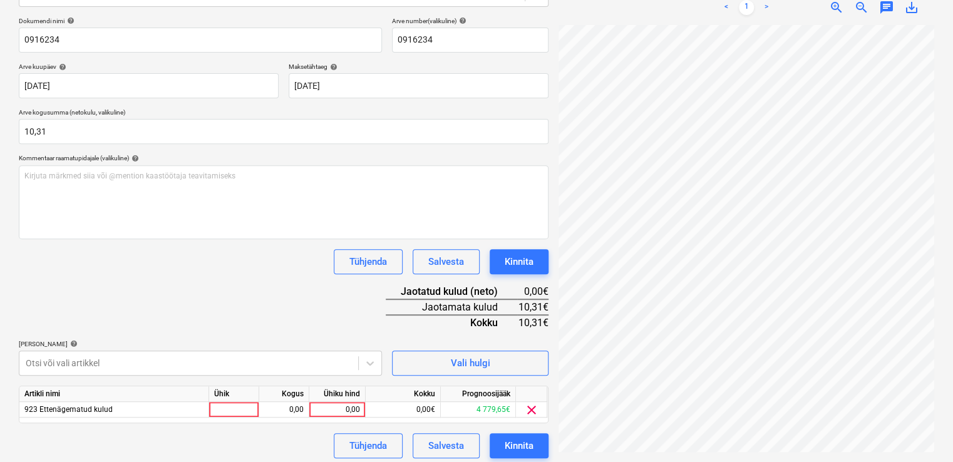
click at [218, 399] on div "Ühik" at bounding box center [234, 394] width 50 height 16
click at [218, 407] on div at bounding box center [234, 410] width 50 height 16
type input "kmpl."
click at [285, 414] on div "0,00" at bounding box center [283, 410] width 39 height 16
type input "1"
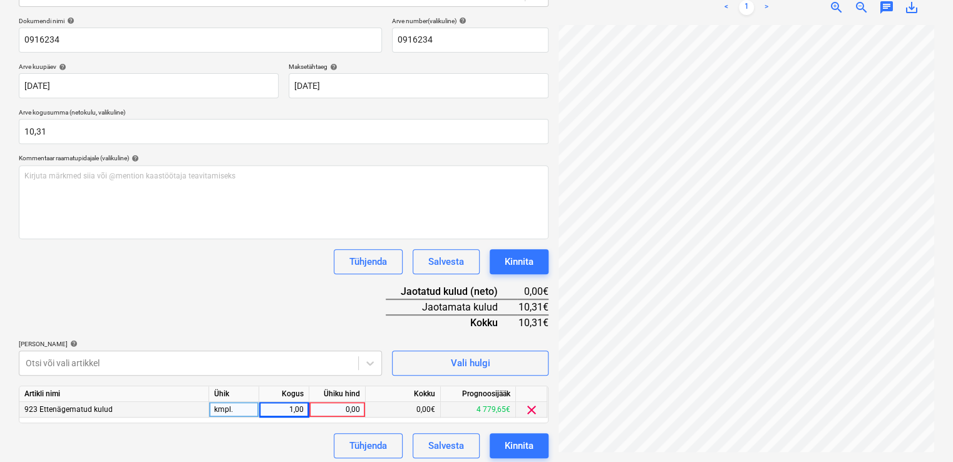
click at [332, 408] on div "0,00" at bounding box center [337, 410] width 46 height 16
type input "10,31"
click at [308, 332] on div "Dokumendi nimi help 0916234 Arve number (valikuline) help 0916234 Arve kuupäev …" at bounding box center [284, 237] width 530 height 441
click at [502, 441] on button "Kinnita" at bounding box center [519, 445] width 59 height 25
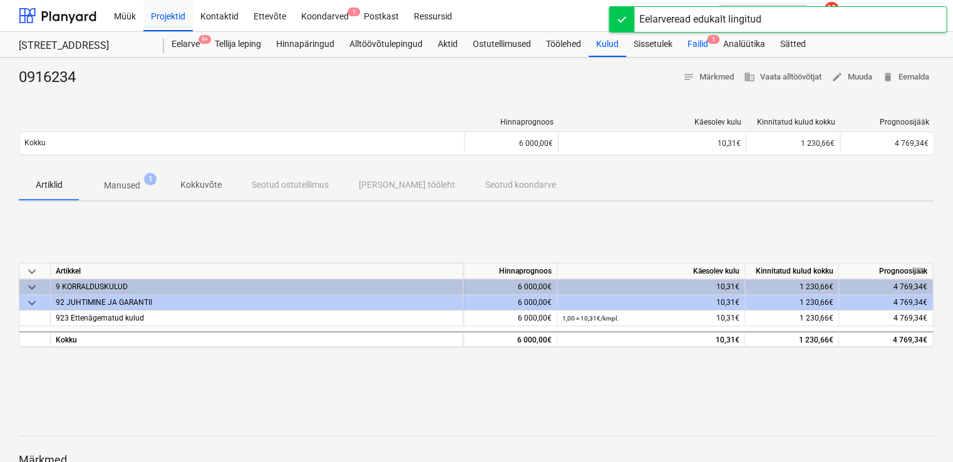
click at [691, 46] on div "Failid 1" at bounding box center [698, 44] width 36 height 25
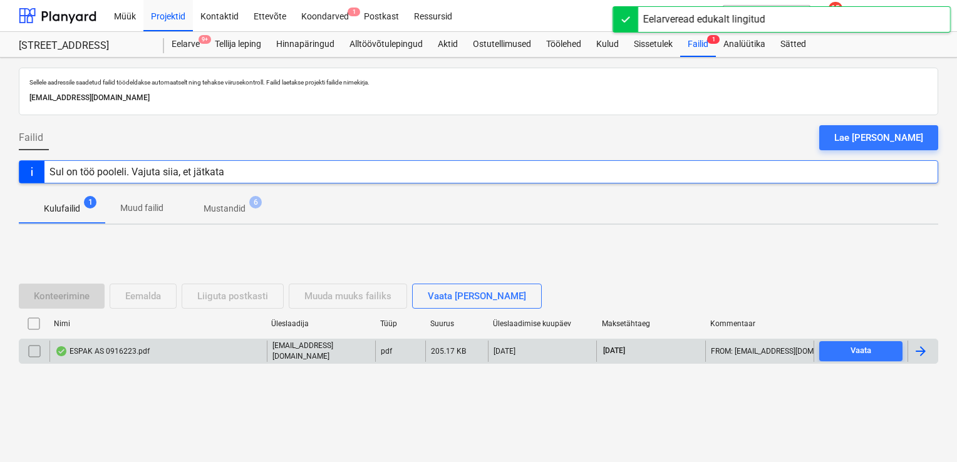
click at [918, 351] on div at bounding box center [920, 351] width 15 height 15
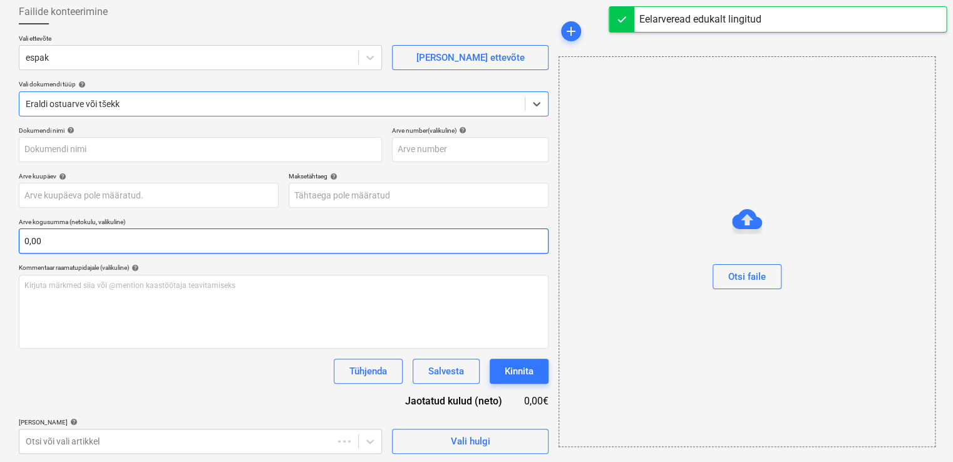
type input "0916223"
type input "[DATE]"
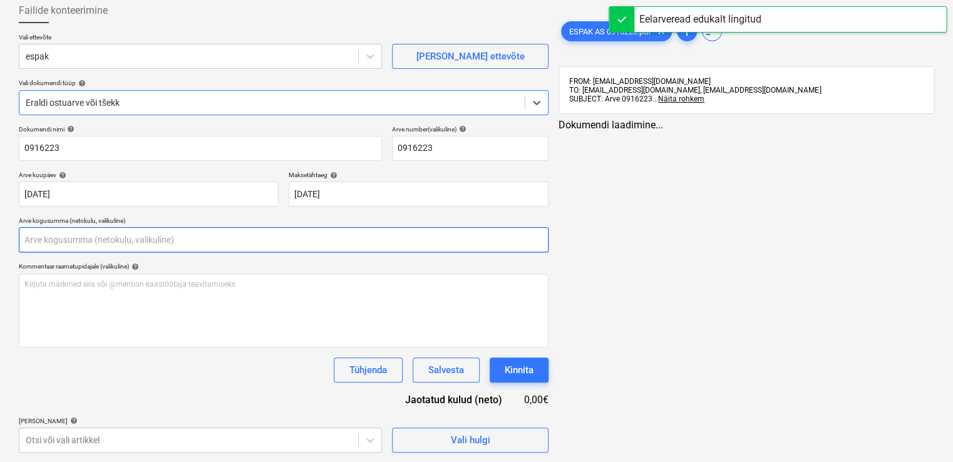
click at [147, 239] on input "text" at bounding box center [284, 239] width 530 height 25
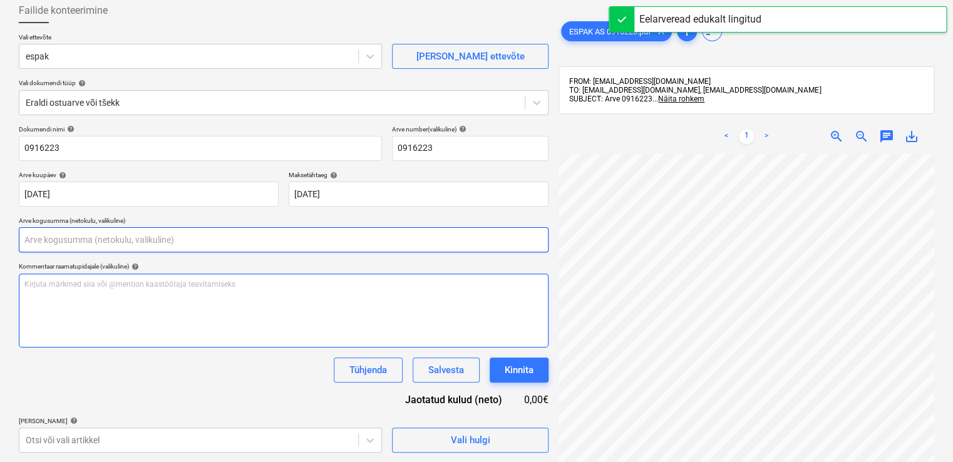
scroll to position [313, 0]
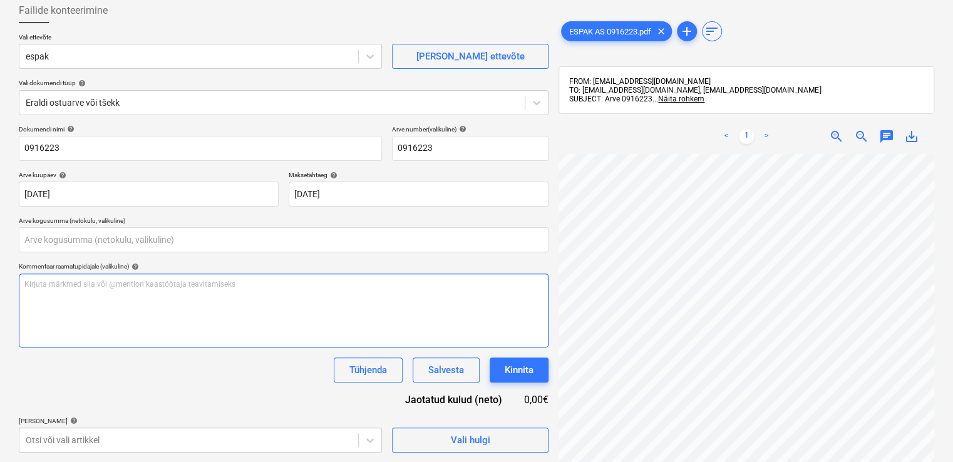
type input "0,00"
click at [496, 296] on div "Failide konteerimine Vali ettevõte espak [PERSON_NAME] uus ettevõte Vali dokume…" at bounding box center [476, 225] width 925 height 465
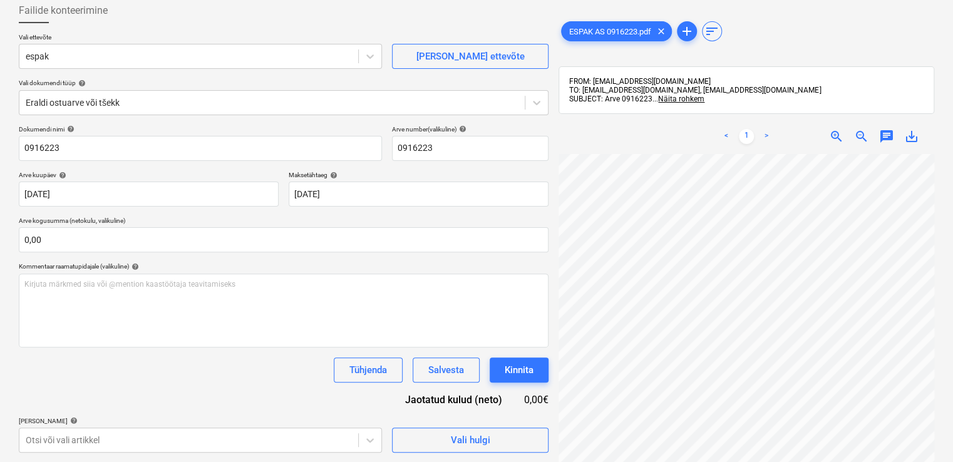
scroll to position [262, 5]
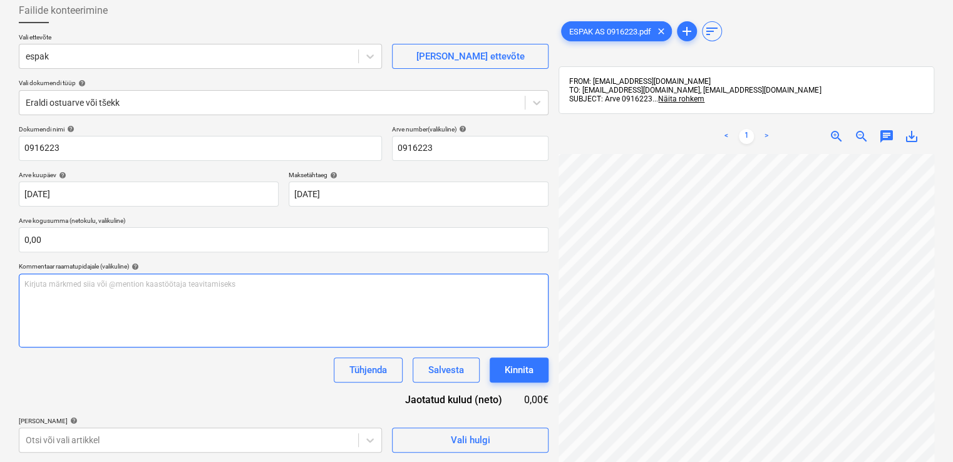
click at [488, 287] on div "Failide konteerimine Vali ettevõte espak [PERSON_NAME] uus ettevõte Vali dokume…" at bounding box center [476, 225] width 925 height 465
click at [473, 274] on div "Failide konteerimine Vali ettevõte espak [PERSON_NAME] uus ettevõte Vali dokume…" at bounding box center [476, 225] width 925 height 465
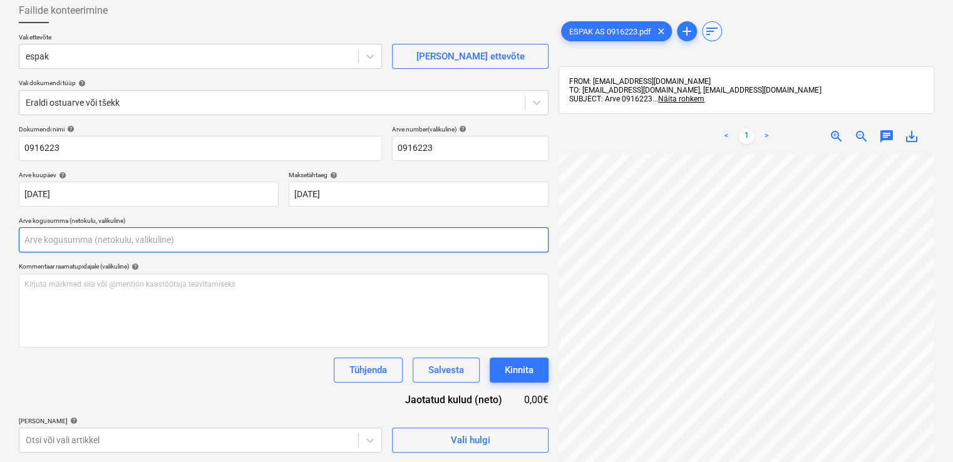
click at [59, 244] on input "text" at bounding box center [284, 239] width 530 height 25
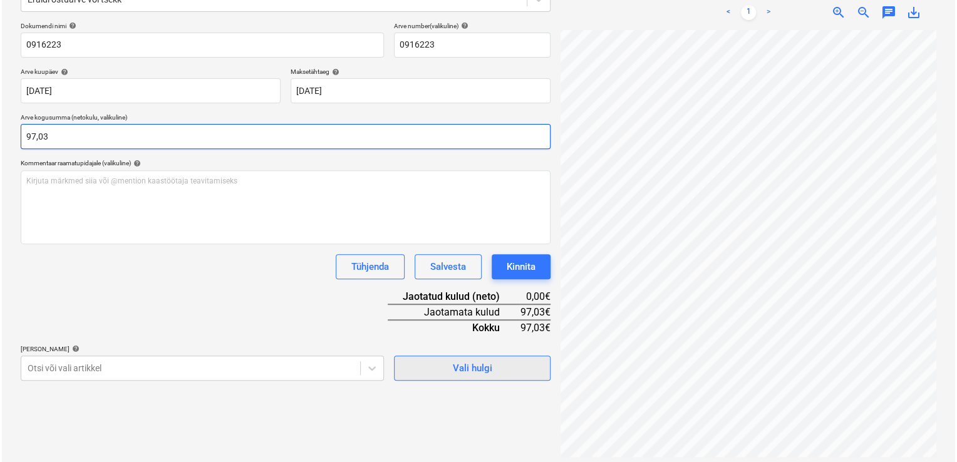
scroll to position [178, 0]
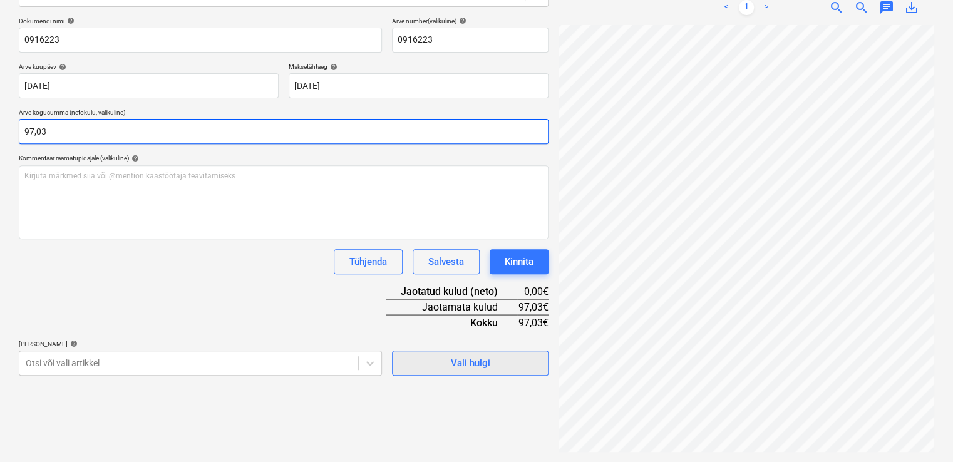
type input "97,03"
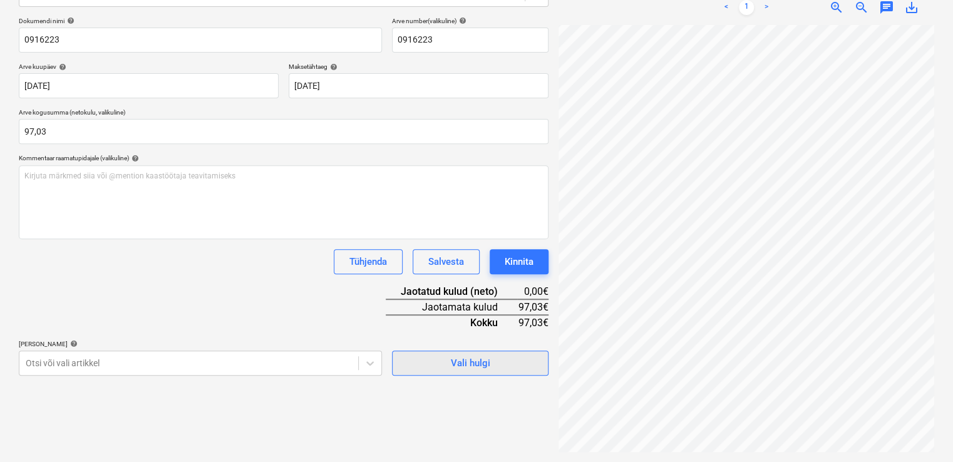
click at [502, 364] on span "Vali hulgi" at bounding box center [470, 363] width 125 height 16
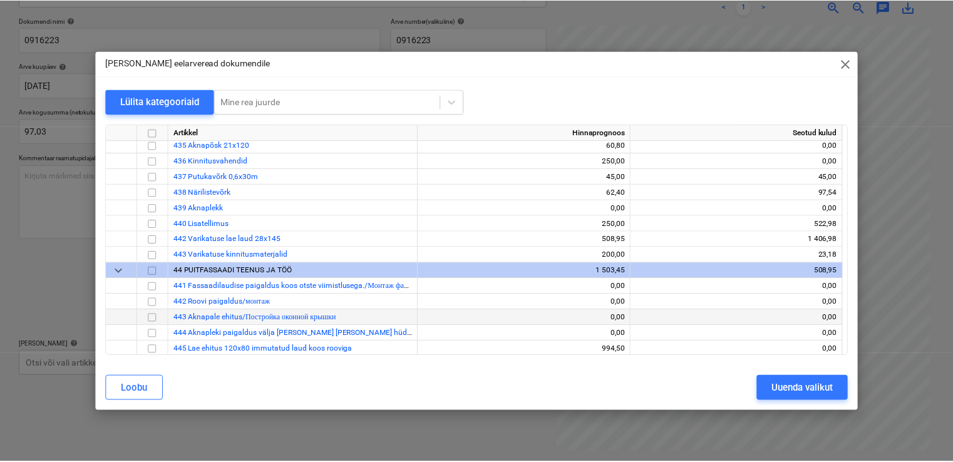
scroll to position [3506, 0]
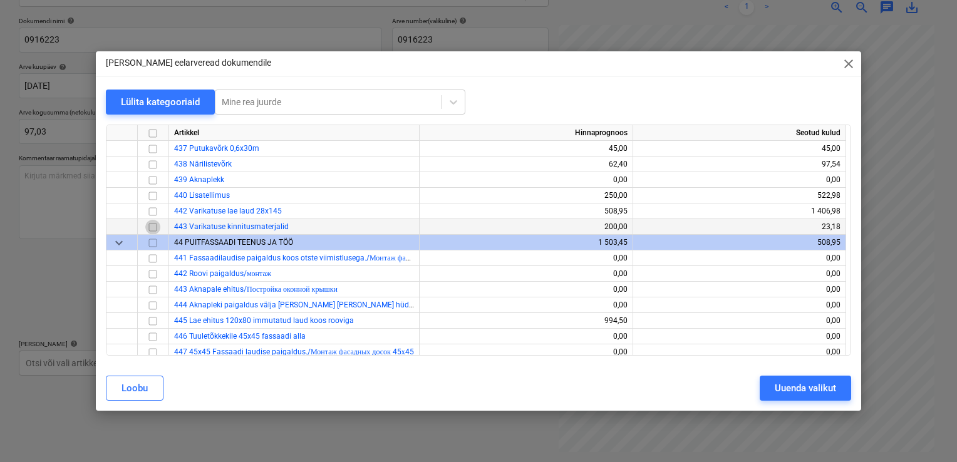
click at [155, 227] on input "checkbox" at bounding box center [152, 227] width 15 height 15
click at [778, 394] on div "Uuenda valikut" at bounding box center [804, 388] width 61 height 16
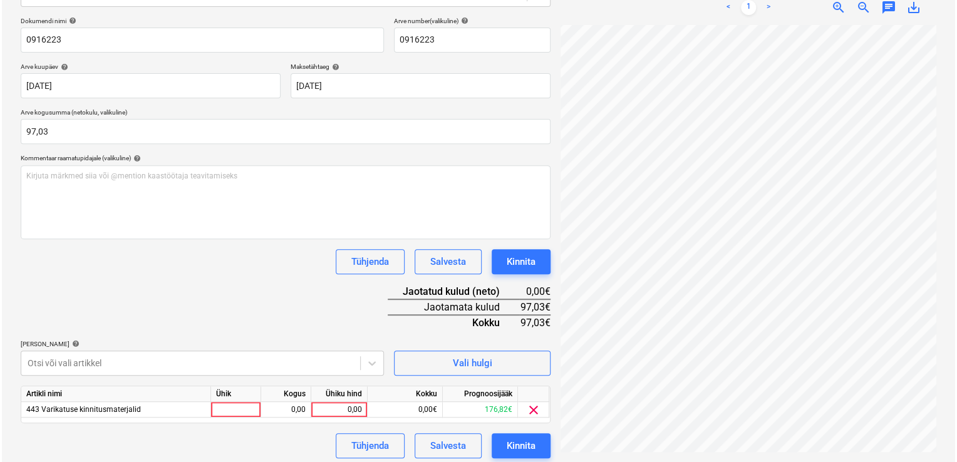
scroll to position [290, 282]
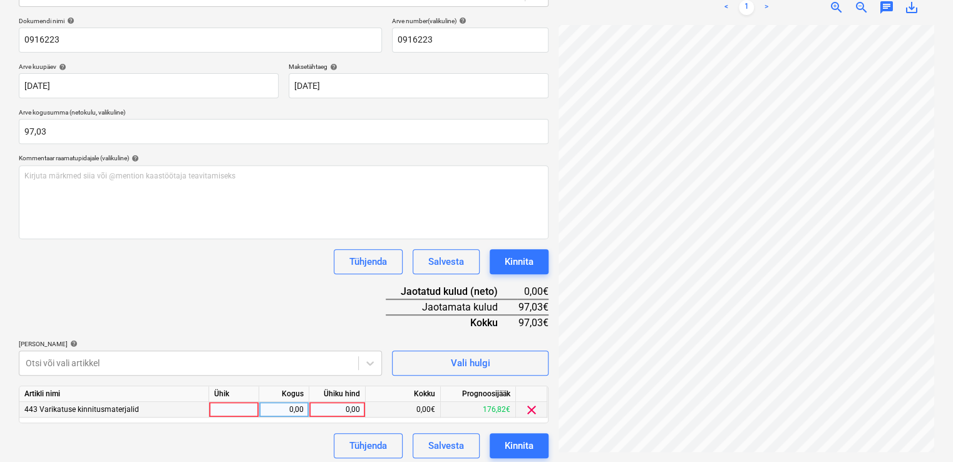
click at [236, 407] on div at bounding box center [234, 410] width 50 height 16
type input "kmpl."
click at [298, 404] on div "0,00" at bounding box center [283, 410] width 39 height 16
type input "1"
click at [366, 407] on div "0,00€" at bounding box center [403, 410] width 75 height 16
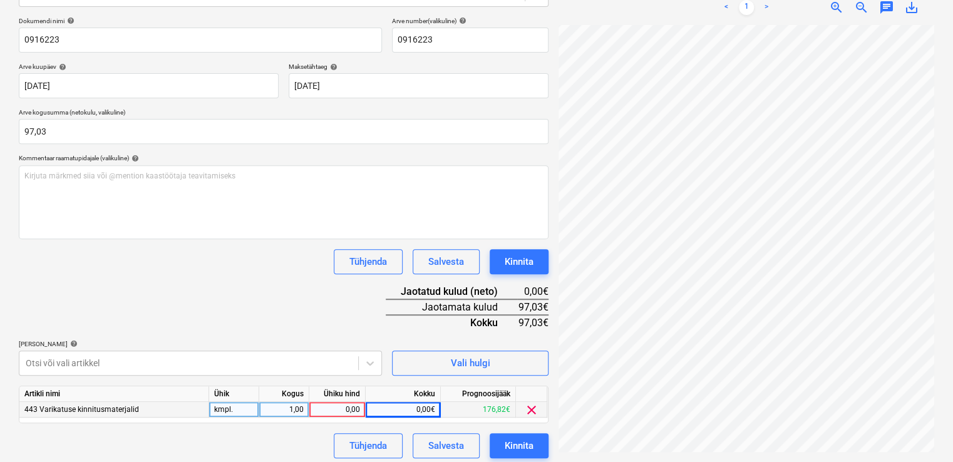
click at [358, 406] on div "0,00" at bounding box center [337, 410] width 46 height 16
type input "97,03"
click at [321, 318] on div "Dokumendi nimi help 0916223 Arve number (valikuline) help 0916223 Arve kuupäev …" at bounding box center [284, 237] width 530 height 441
click at [507, 449] on div "Kinnita" at bounding box center [519, 446] width 29 height 16
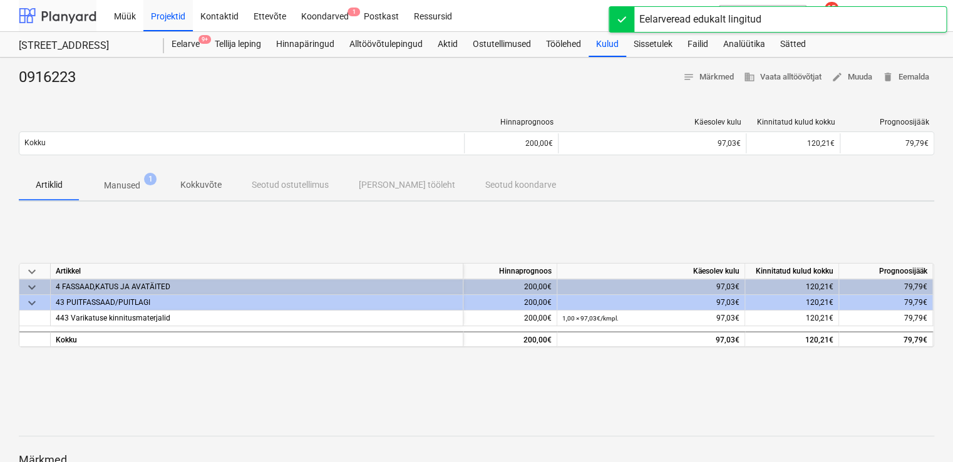
drag, startPoint x: 87, startPoint y: 19, endPoint x: 90, endPoint y: 29, distance: 9.9
click at [87, 19] on div at bounding box center [58, 15] width 78 height 31
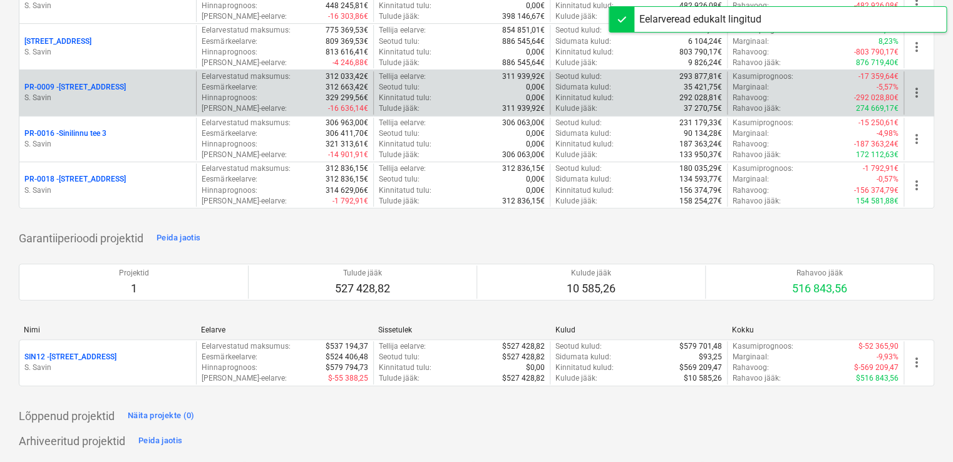
scroll to position [250, 0]
